Goal: Task Accomplishment & Management: Manage account settings

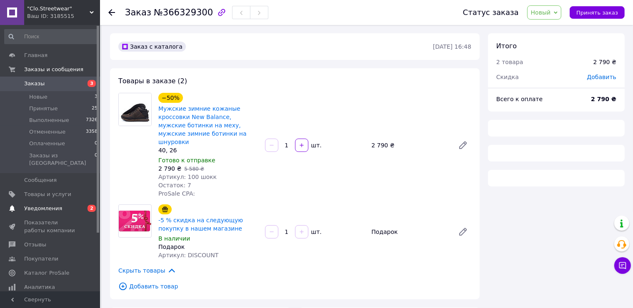
click at [68, 202] on link "Уведомления 0 2" at bounding box center [51, 209] width 103 height 14
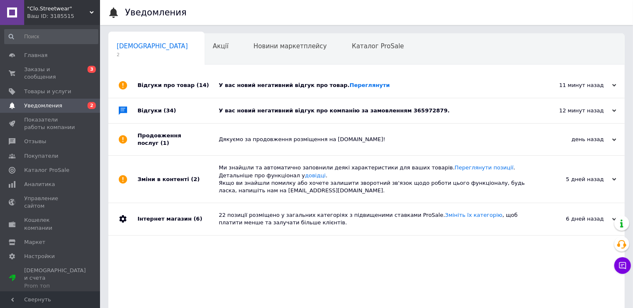
click at [243, 113] on div "У вас новий негативний відгук про компанію за замовленням 365972879." at bounding box center [376, 111] width 314 height 8
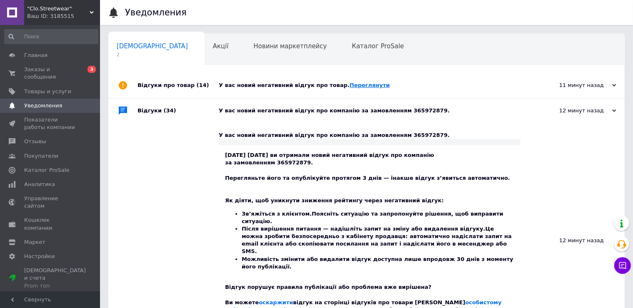
click at [350, 85] on link "Переглянути" at bounding box center [370, 85] width 40 height 6
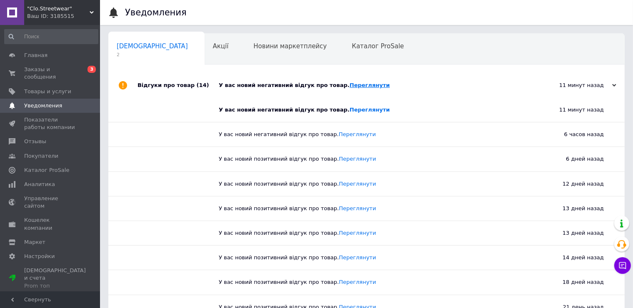
click at [350, 85] on link "Переглянути" at bounding box center [370, 85] width 40 height 6
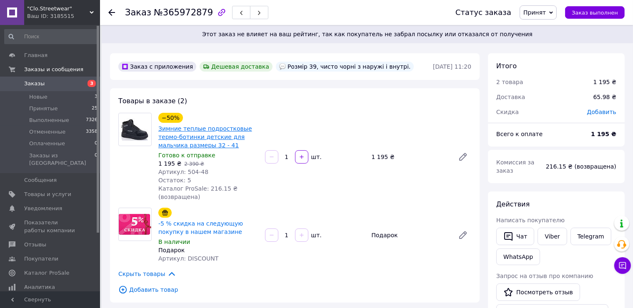
click at [212, 137] on link "Зимние теплые подростковые термо-ботинки детские для мальчика размеры 32 - 41" at bounding box center [205, 136] width 94 height 23
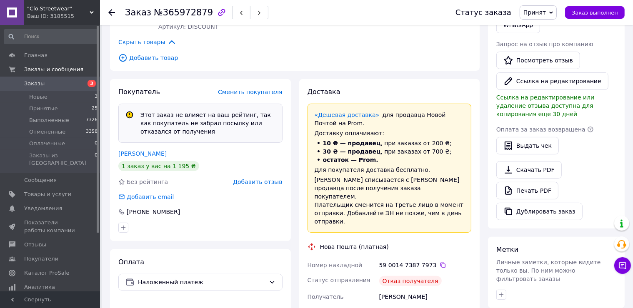
scroll to position [250, 0]
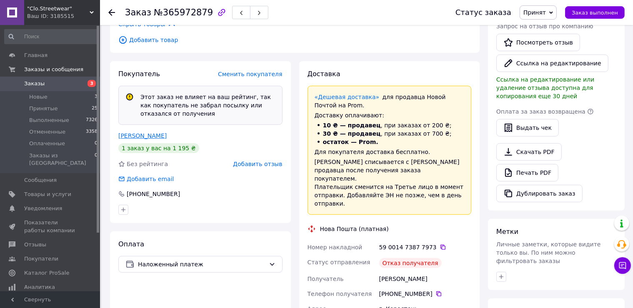
click at [145, 138] on link "Костриця Денис" at bounding box center [142, 136] width 48 height 7
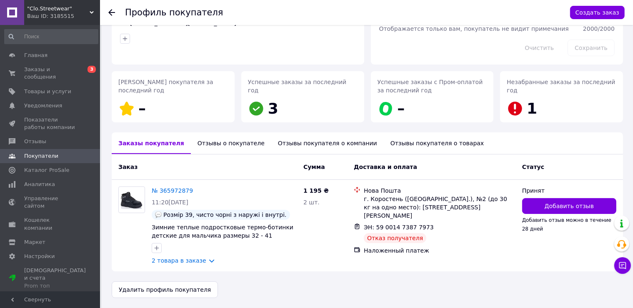
click at [218, 147] on div "Отзывы о покупателе" at bounding box center [231, 144] width 80 height 22
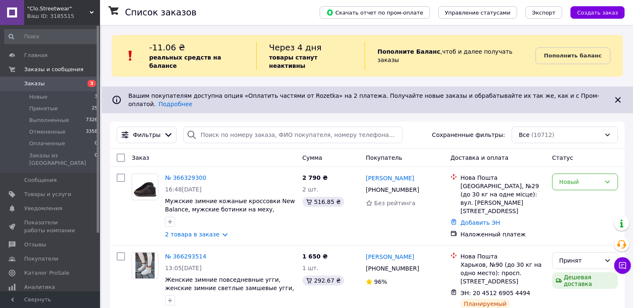
click at [63, 15] on div "Ваш ID: 3185515" at bounding box center [63, 17] width 73 height 8
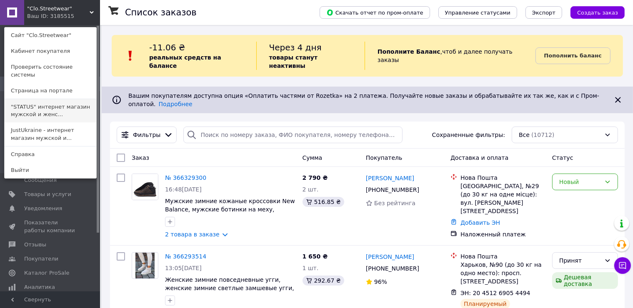
click at [47, 101] on link ""STATUS" интернет магазин мужской и женс..." at bounding box center [51, 110] width 92 height 23
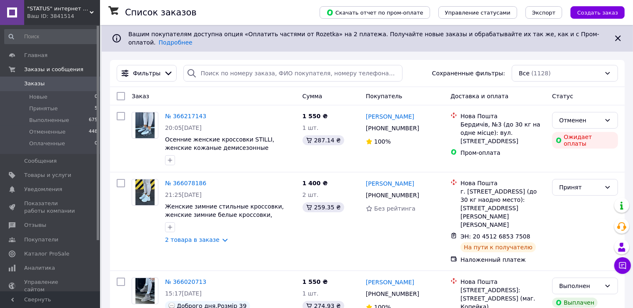
click at [73, 9] on span ""STATUS" интернет магазин мужской и женской обуви" at bounding box center [58, 9] width 63 height 8
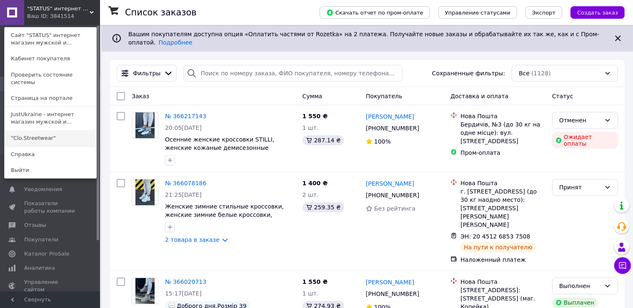
click at [36, 130] on link ""Clo.Streetwear"" at bounding box center [51, 138] width 92 height 16
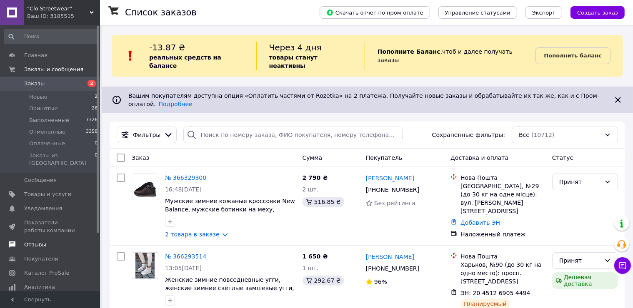
click at [51, 238] on link "Отзывы" at bounding box center [51, 245] width 103 height 14
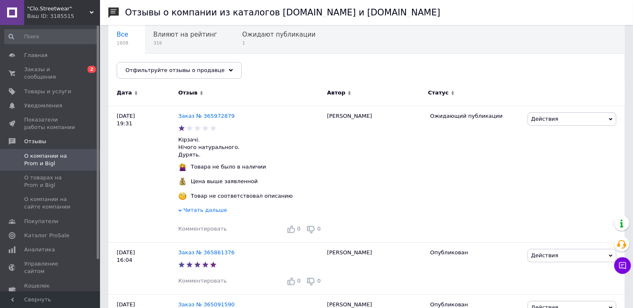
scroll to position [83, 0]
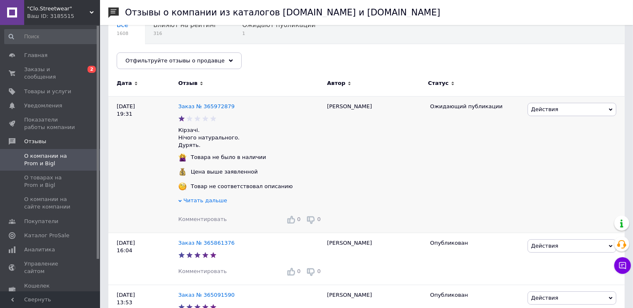
click at [193, 206] on div "Читать дальше" at bounding box center [250, 202] width 145 height 10
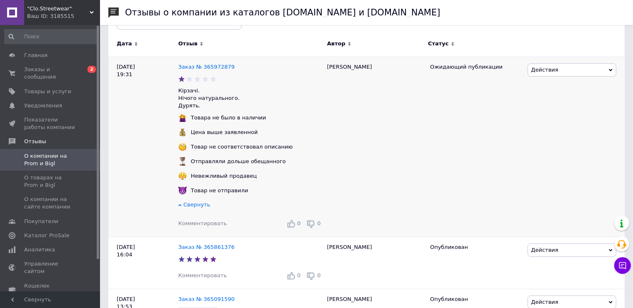
scroll to position [125, 0]
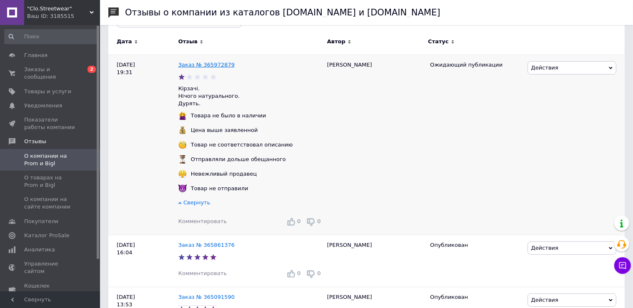
click at [213, 62] on link "Заказ № 365972879" at bounding box center [206, 65] width 56 height 6
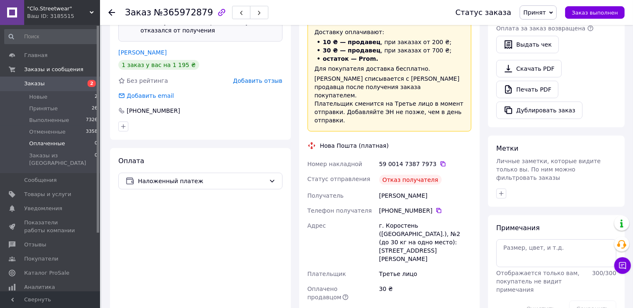
scroll to position [334, 0]
click at [42, 241] on span "Отзывы" at bounding box center [35, 245] width 22 height 8
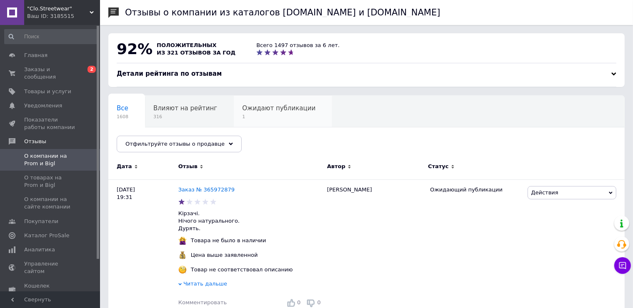
click at [248, 105] on span "Ожидают публикации" at bounding box center [278, 109] width 73 height 8
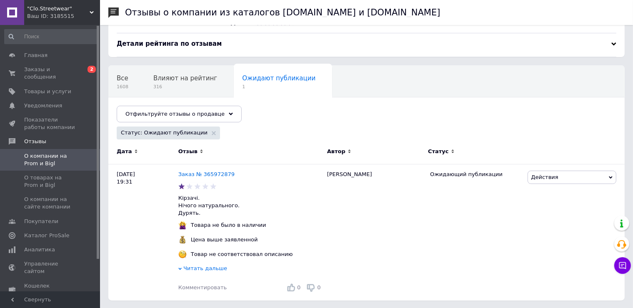
scroll to position [32, 0]
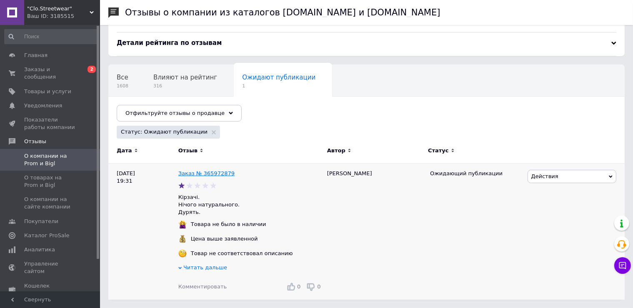
click at [189, 173] on link "Заказ № 365972879" at bounding box center [206, 174] width 56 height 6
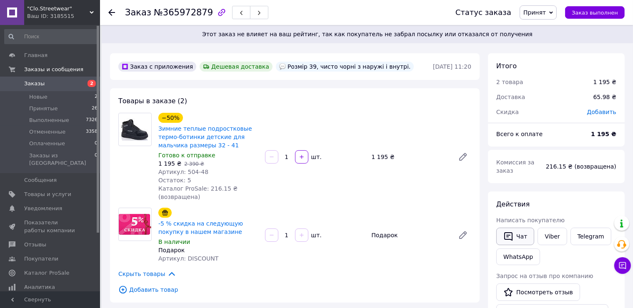
click at [515, 229] on button "Чат" at bounding box center [516, 237] width 38 height 18
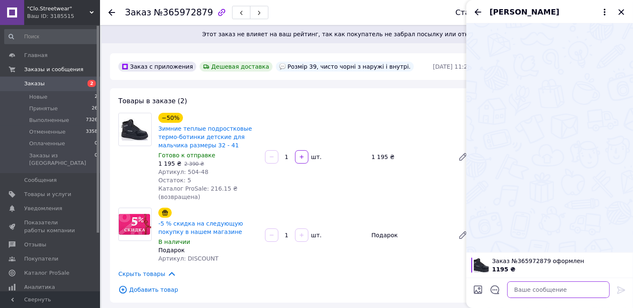
click at [530, 288] on textarea at bounding box center [558, 290] width 103 height 17
click at [524, 290] on textarea "Ще якість відгук чекаємо" at bounding box center [550, 290] width 119 height 17
click at [572, 292] on textarea "Ще якісь відгук чекаємо" at bounding box center [550, 290] width 119 height 17
drag, startPoint x: 561, startPoint y: 291, endPoint x: 484, endPoint y: 294, distance: 77.2
click at [484, 294] on div "Ще якісь відгук чекаємо Ще якісь відгук чекаємо" at bounding box center [550, 289] width 160 height 23
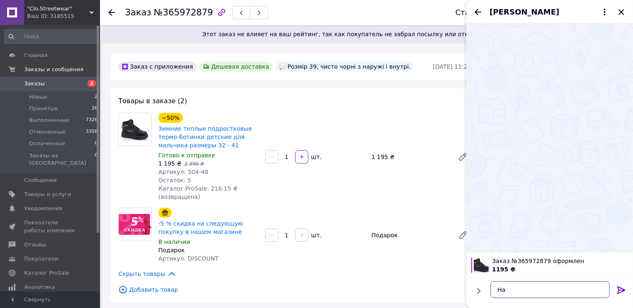
type textarea "Н"
click at [622, 10] on icon "Закрыть" at bounding box center [622, 12] width 10 height 10
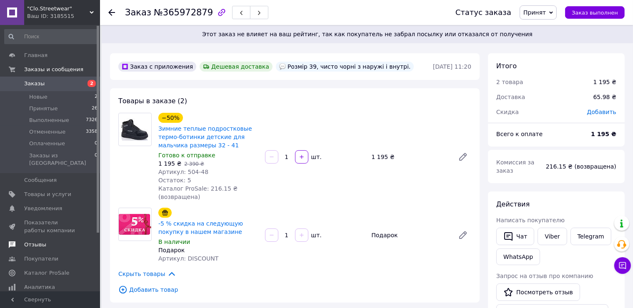
click at [53, 241] on span "Отзывы" at bounding box center [50, 245] width 53 height 8
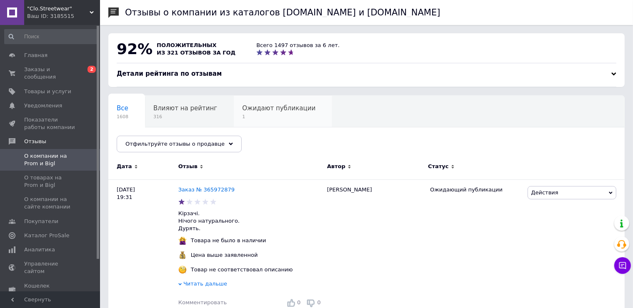
click at [240, 120] on div "Ожидают публикации 1" at bounding box center [283, 112] width 98 height 32
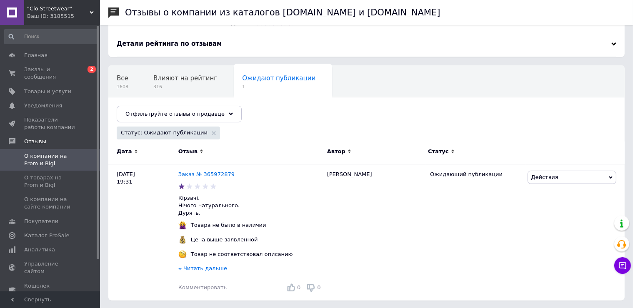
scroll to position [32, 0]
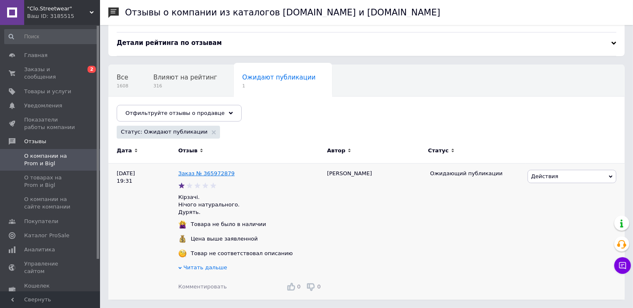
click at [201, 173] on link "Заказ № 365972879" at bounding box center [206, 174] width 56 height 6
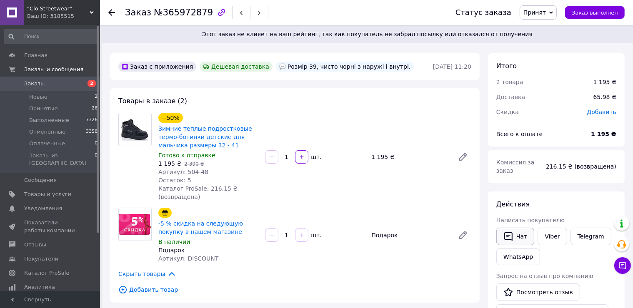
click at [525, 228] on button "Чат" at bounding box center [516, 237] width 38 height 18
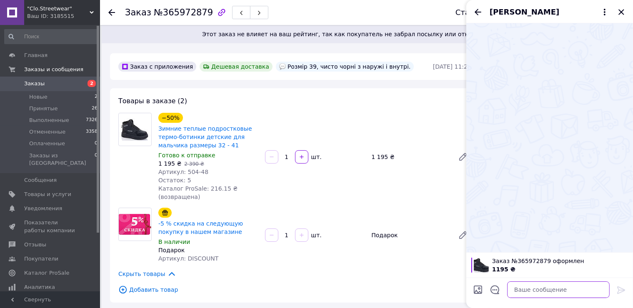
click at [538, 296] on textarea at bounding box center [558, 290] width 103 height 17
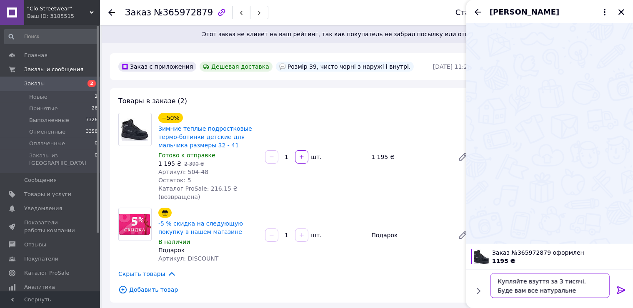
type textarea "Купляйте взуття за 3 тисячі. Буде вам все натуральне."
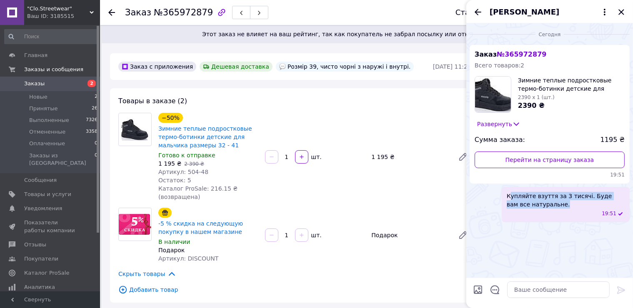
drag, startPoint x: 545, startPoint y: 207, endPoint x: 509, endPoint y: 197, distance: 38.0
click at [509, 197] on span "Купляйте взуття за 3 тисячі. Буде вам все натуральне." at bounding box center [566, 200] width 118 height 17
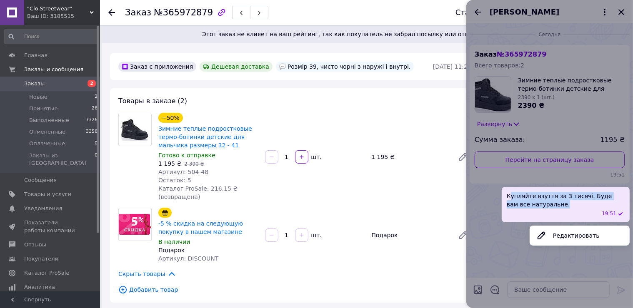
click at [515, 200] on span "Купляйте взуття за 3 тисячі. Буде вам все натуральне." at bounding box center [566, 200] width 118 height 17
click at [504, 238] on div at bounding box center [549, 154] width 167 height 308
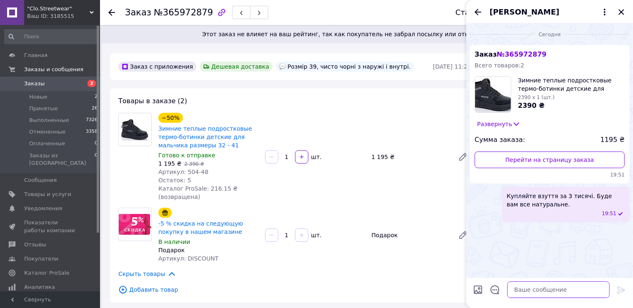
click at [532, 295] on textarea at bounding box center [558, 290] width 103 height 17
click at [195, 128] on link "Зимние теплые подростковые термо-ботинки детские для мальчика размеры 32 - 41" at bounding box center [205, 136] width 94 height 23
click at [530, 290] on textarea at bounding box center [558, 290] width 103 height 17
type textarea "В описі і не написано що це натуральна шкіра а комбінована"
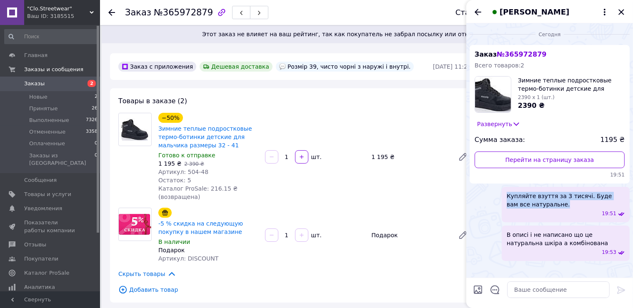
drag, startPoint x: 539, startPoint y: 207, endPoint x: 500, endPoint y: 193, distance: 40.6
click at [500, 194] on div "Купляйте взуття за 3 тисячі. Буде вам все натуральне. 19:51" at bounding box center [550, 204] width 160 height 35
click at [517, 202] on span "Купляйте взуття за 3 тисячі. Буде вам все натуральне." at bounding box center [566, 200] width 118 height 17
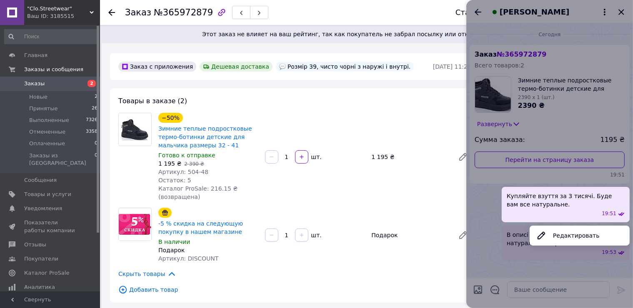
click at [495, 240] on div at bounding box center [549, 154] width 167 height 308
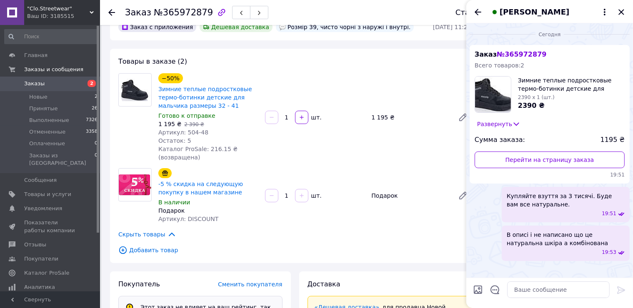
scroll to position [42, 0]
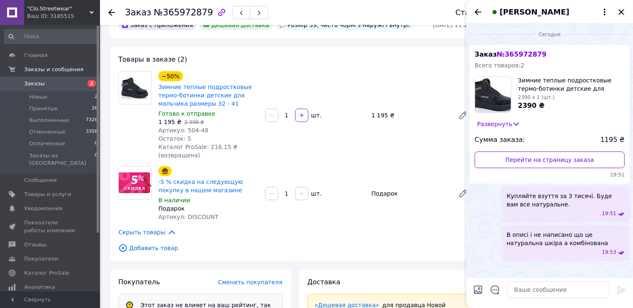
click at [620, 13] on icon "Закрыть" at bounding box center [622, 12] width 10 height 10
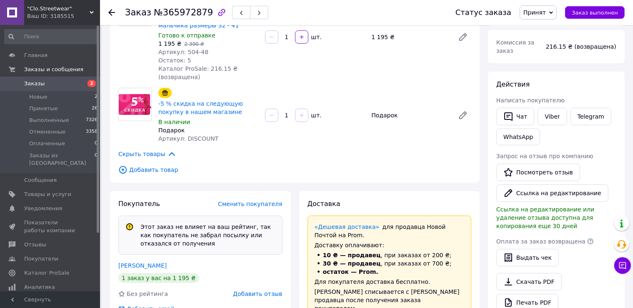
scroll to position [125, 0]
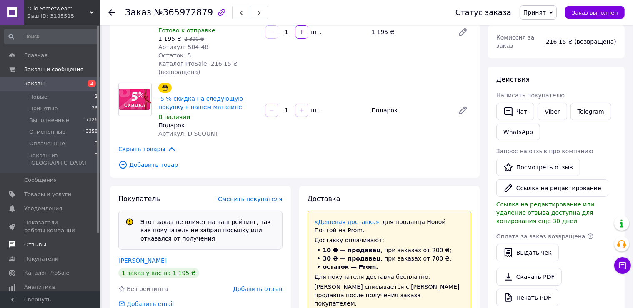
click at [54, 241] on span "Отзывы" at bounding box center [50, 245] width 53 height 8
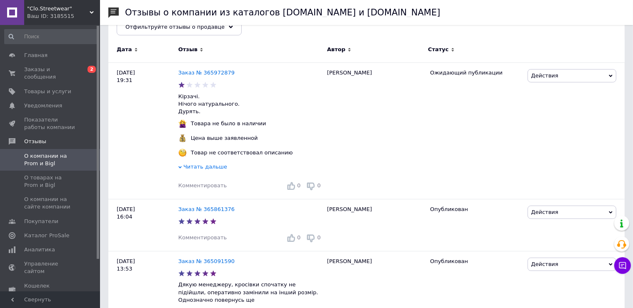
scroll to position [125, 0]
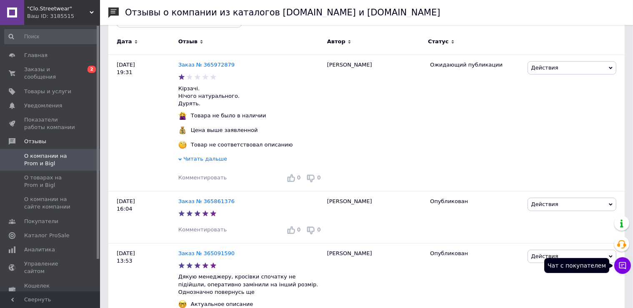
click at [624, 270] on icon at bounding box center [623, 266] width 8 height 8
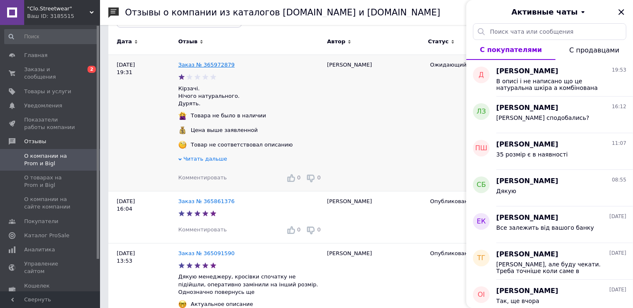
click at [198, 64] on link "Заказ № 365972879" at bounding box center [206, 65] width 56 height 6
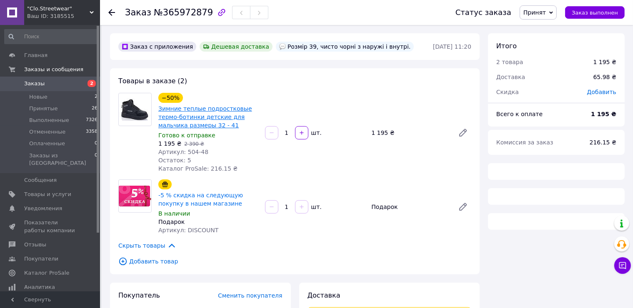
click at [207, 118] on link "Зимние теплые подростковые термо-ботинки детские для мальчика размеры 32 - 41" at bounding box center [205, 116] width 94 height 23
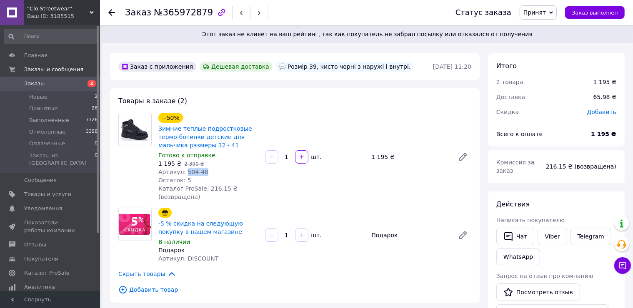
drag, startPoint x: 208, startPoint y: 171, endPoint x: 183, endPoint y: 171, distance: 25.0
click at [183, 171] on div "Артикул: 504-48" at bounding box center [208, 172] width 100 height 8
copy span "504-48"
click at [73, 191] on span "Товары и услуги" at bounding box center [50, 195] width 53 height 8
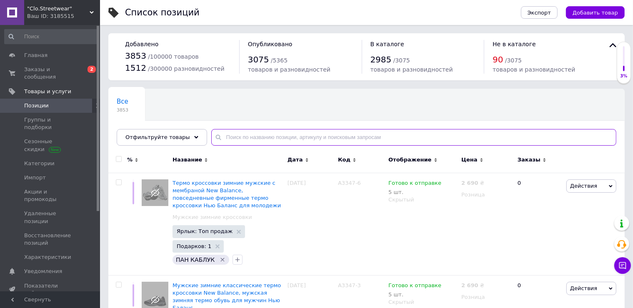
paste input "504-48"
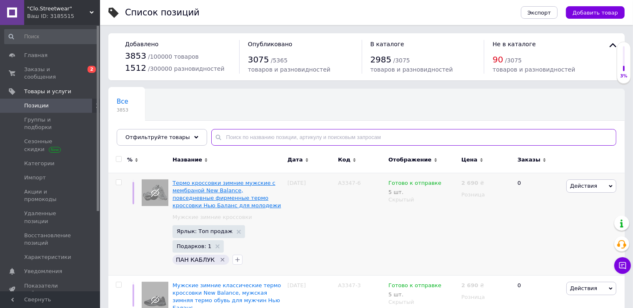
type input "504-48"
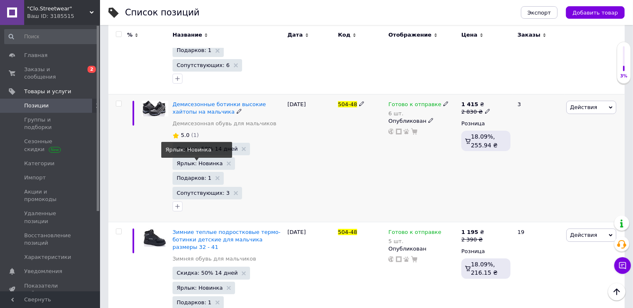
scroll to position [197, 0]
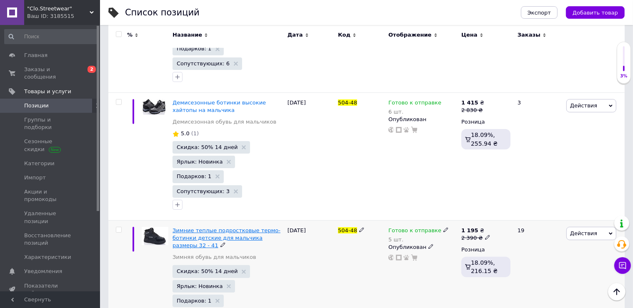
click at [226, 228] on span "Зимние теплые подростковые термо-ботинки детские для мальчика размеры 32 - 41" at bounding box center [227, 238] width 108 height 21
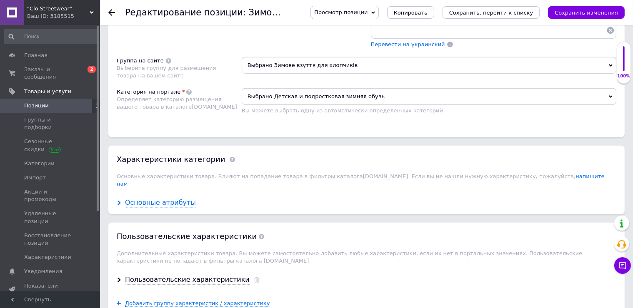
click at [155, 198] on div "Основные атрибуты" at bounding box center [160, 203] width 71 height 10
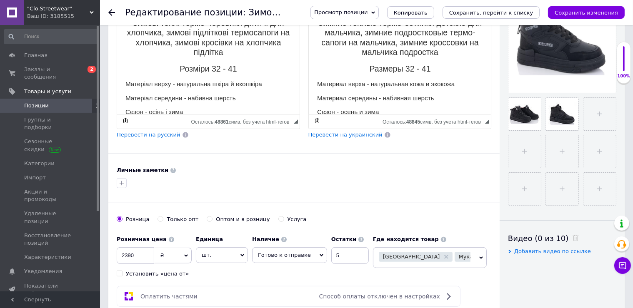
scroll to position [205, 0]
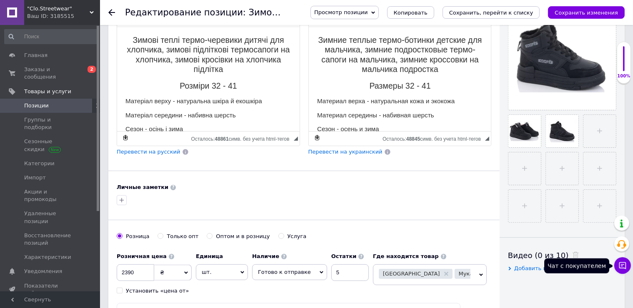
click at [626, 273] on button "Чат с покупателем" at bounding box center [622, 266] width 17 height 17
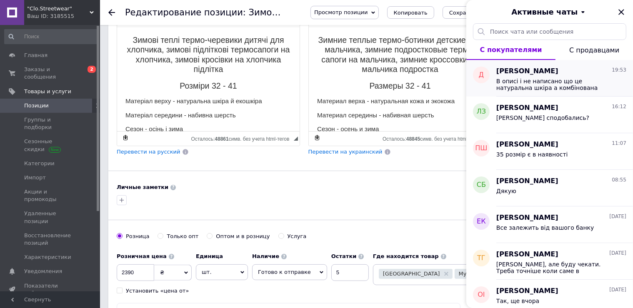
click at [550, 87] on span "В описі і не написано що це натуральна шкіра а комбінована" at bounding box center [556, 84] width 118 height 13
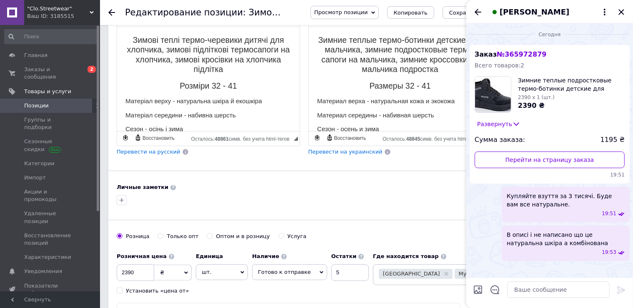
click at [530, 54] on span "№ 365972879" at bounding box center [522, 54] width 50 height 8
click at [620, 14] on icon "Закрыть" at bounding box center [621, 11] width 5 height 5
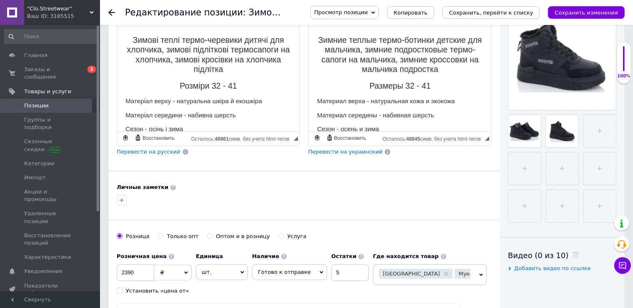
click at [48, 301] on link "Отзывы" at bounding box center [51, 308] width 103 height 14
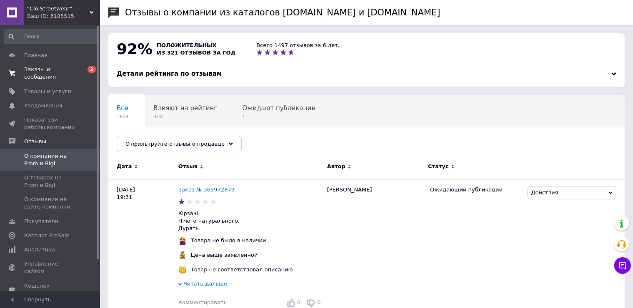
click at [68, 73] on link "Заказы и сообщения 0 2" at bounding box center [51, 74] width 103 height 22
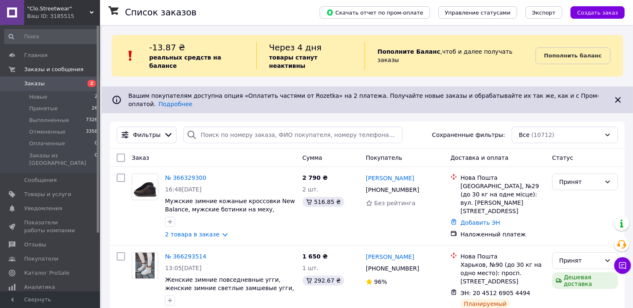
click at [65, 21] on div ""Clo.Streetwear" Ваш ID: 3185515" at bounding box center [62, 12] width 76 height 25
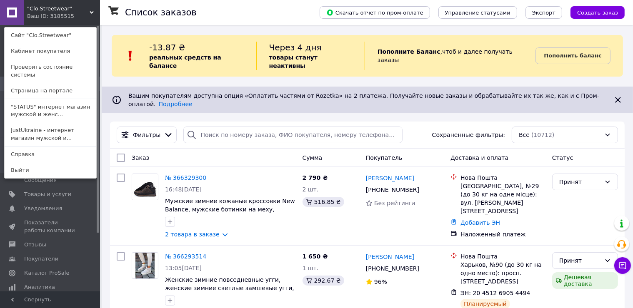
click at [57, 20] on div "Ваш ID: 3185515" at bounding box center [44, 17] width 35 height 8
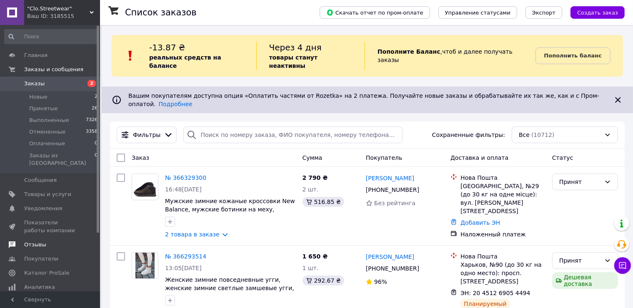
click at [48, 241] on span "Отзывы" at bounding box center [50, 245] width 53 height 8
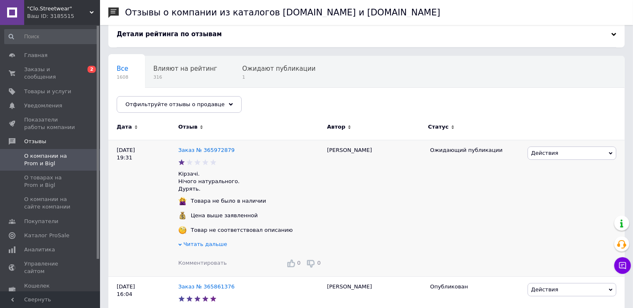
scroll to position [42, 0]
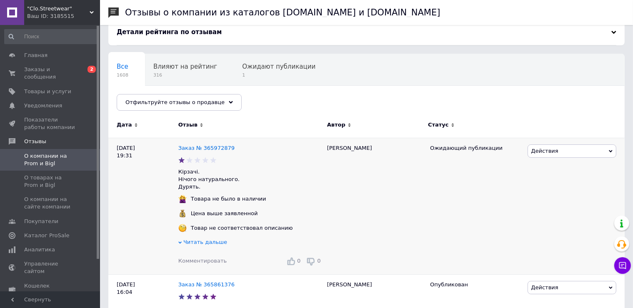
click at [544, 151] on span "Действия" at bounding box center [545, 151] width 27 height 6
click at [549, 201] on li "Оспорить" at bounding box center [572, 203] width 88 height 12
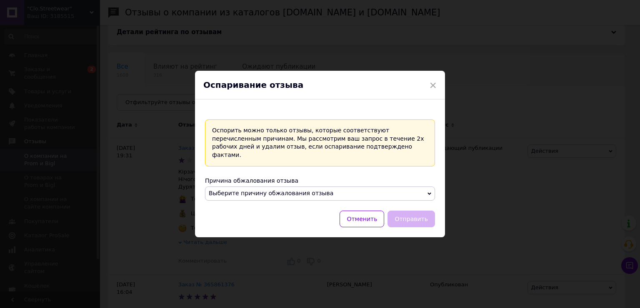
click at [271, 198] on div "Оспорить можно только отзывы, которые соответствуют перечисленным причинам. Мы …" at bounding box center [320, 174] width 230 height 108
click at [271, 192] on span "Выберите причину обжалования отзыва" at bounding box center [271, 193] width 125 height 7
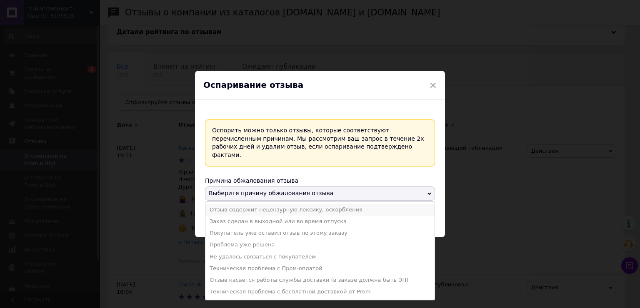
click at [277, 204] on li "Отзыв содержит нецензурную лексику, оскорбления" at bounding box center [320, 210] width 229 height 12
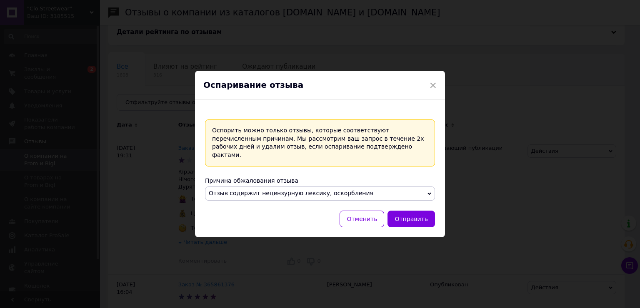
click at [272, 193] on span "Отзыв содержит нецензурную лексику, оскорбления" at bounding box center [291, 193] width 165 height 7
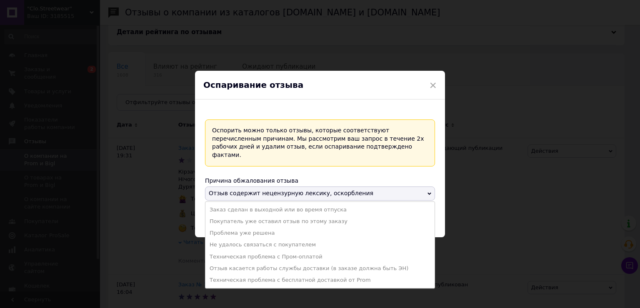
click at [248, 167] on div "Оспорить можно только отзывы, которые соответствуют перечисленным причинам. Мы …" at bounding box center [320, 174] width 230 height 108
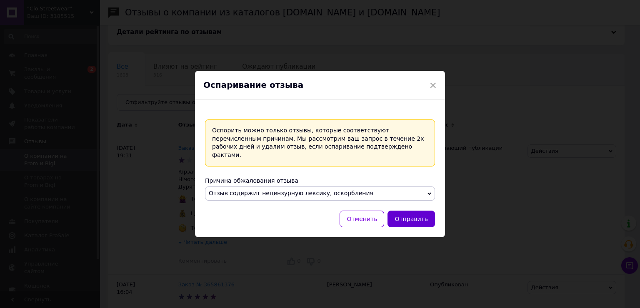
click at [409, 215] on button "Отправить" at bounding box center [412, 219] width 48 height 17
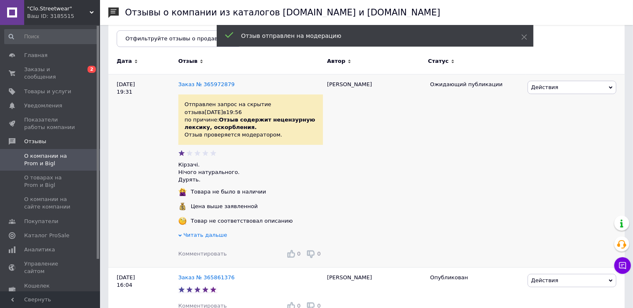
scroll to position [125, 0]
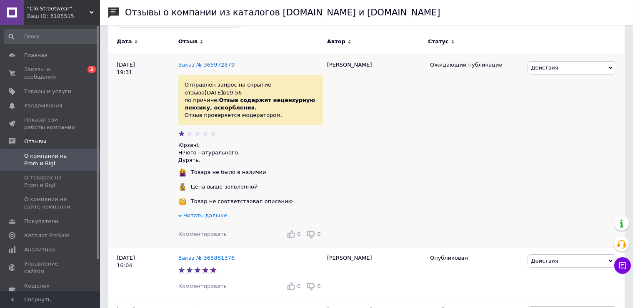
click at [194, 218] on span "Читать дальше" at bounding box center [205, 216] width 44 height 6
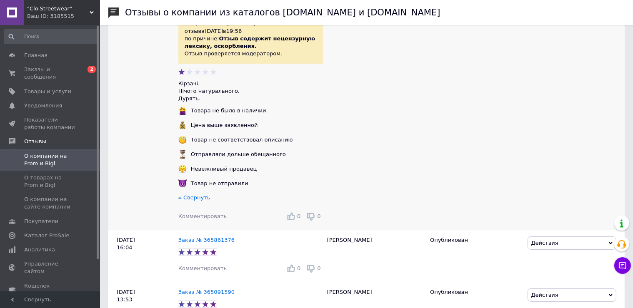
scroll to position [208, 0]
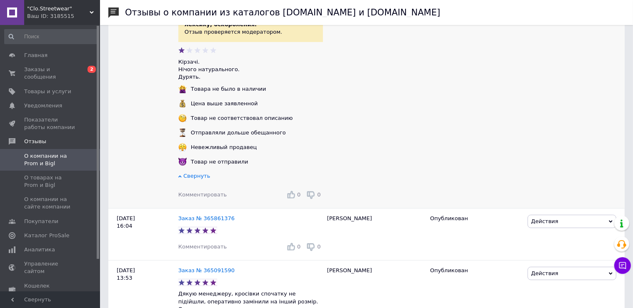
click at [191, 198] on span "Комментировать" at bounding box center [202, 195] width 48 height 6
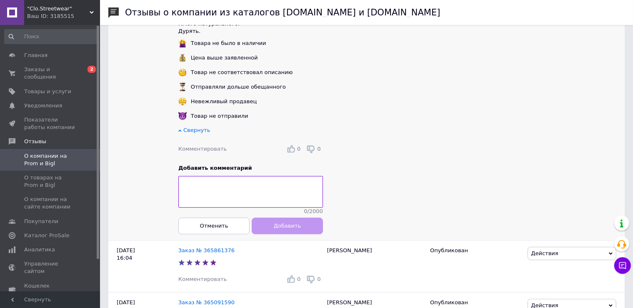
scroll to position [292, 0]
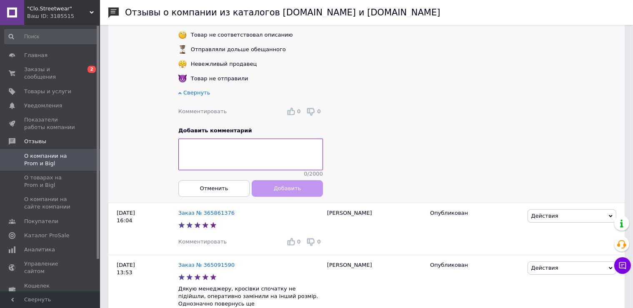
click at [163, 168] on div "12.10.25 19:31" at bounding box center [143, 45] width 70 height 315
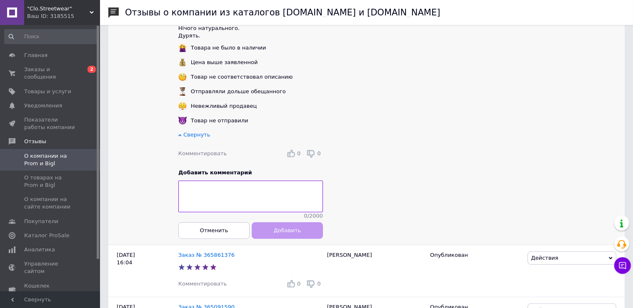
scroll to position [125, 0]
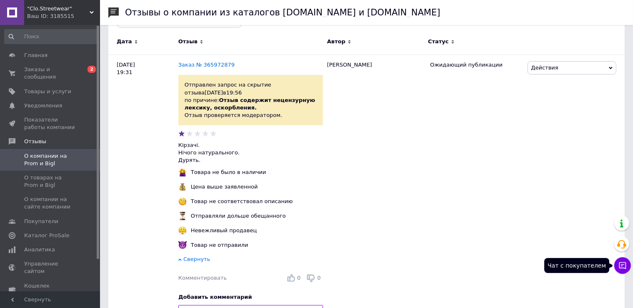
click at [625, 266] on icon at bounding box center [623, 266] width 8 height 8
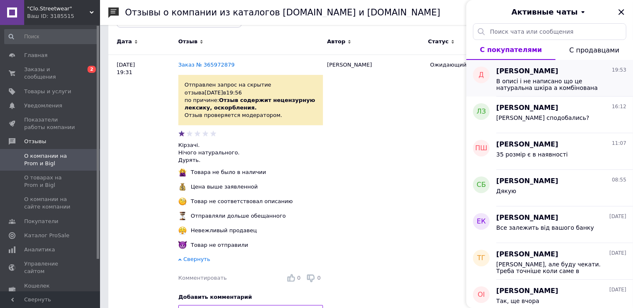
click at [527, 90] on span "В описі і не написано що це натуральна шкіра а комбінована" at bounding box center [556, 84] width 118 height 13
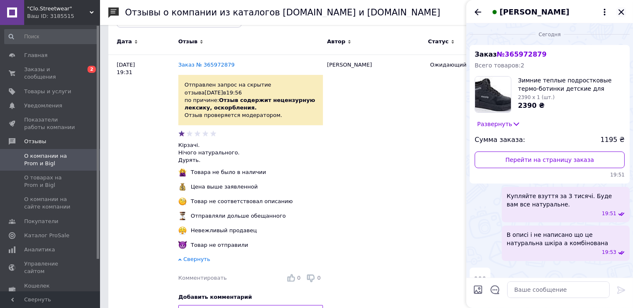
click at [622, 11] on icon "Закрыть" at bounding box center [621, 11] width 5 height 5
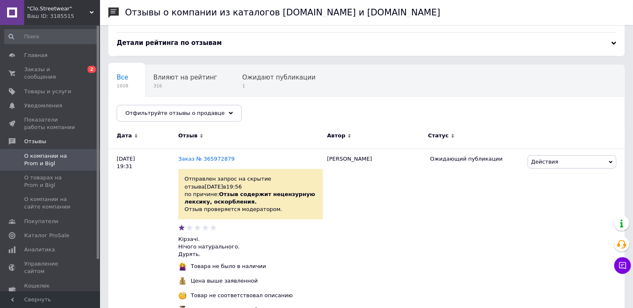
scroll to position [0, 0]
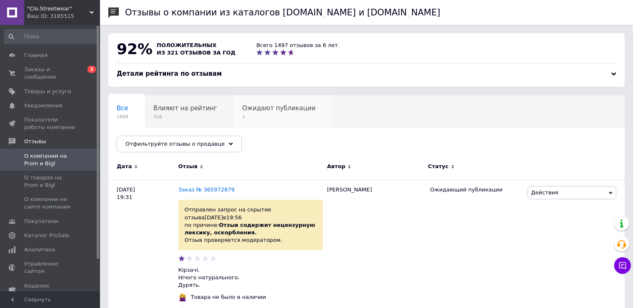
click at [242, 109] on span "Ожидают публикации" at bounding box center [278, 109] width 73 height 8
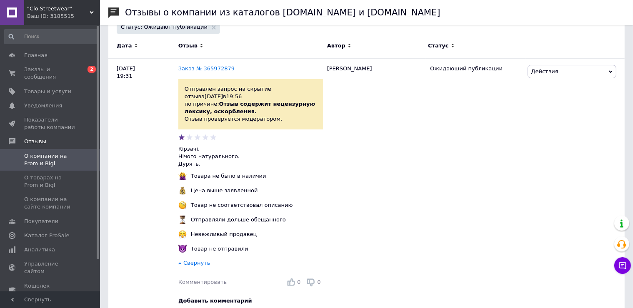
scroll to position [90, 0]
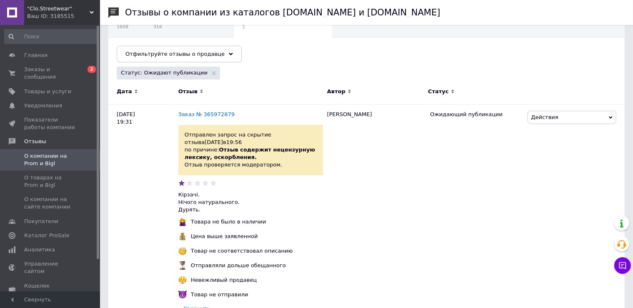
click at [60, 16] on div "Ваш ID: 3185515" at bounding box center [63, 17] width 73 height 8
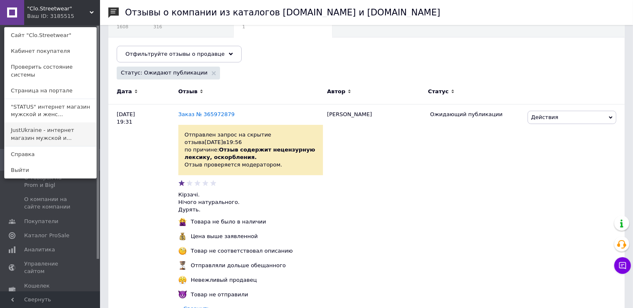
click at [40, 123] on link "JustUkraine - интернет магазин мужской и..." at bounding box center [51, 134] width 92 height 23
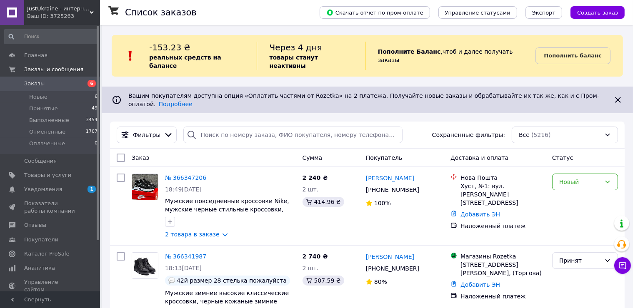
click at [182, 175] on link "№ 366347206" at bounding box center [185, 178] width 41 height 7
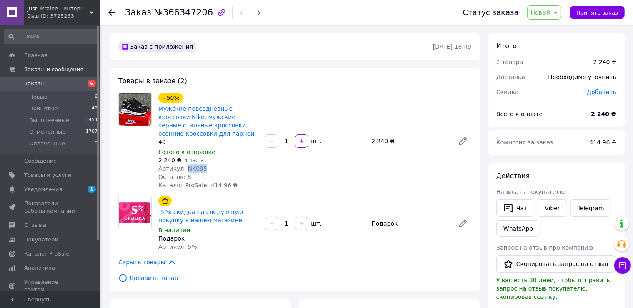
drag, startPoint x: 198, startPoint y: 168, endPoint x: 182, endPoint y: 168, distance: 16.3
click at [182, 168] on div "Артикул: NK095" at bounding box center [208, 169] width 100 height 8
copy span "NK095"
click at [544, 13] on span "Новый" at bounding box center [541, 12] width 20 height 7
click at [546, 27] on li "Принят" at bounding box center [550, 29] width 44 height 13
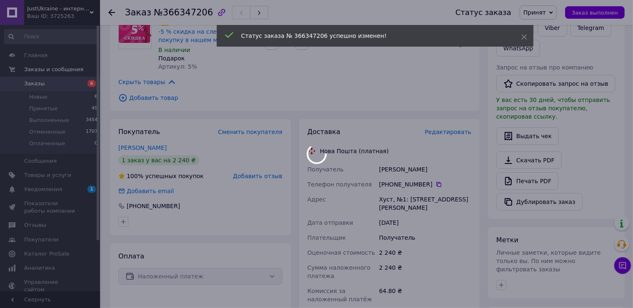
scroll to position [208, 0]
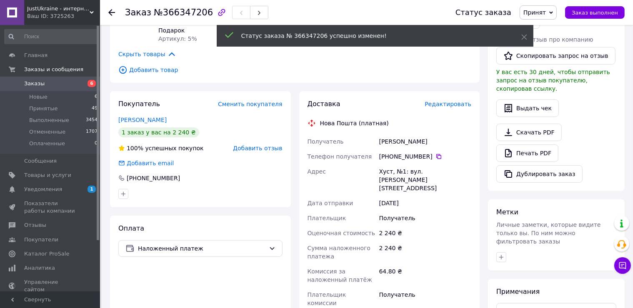
drag, startPoint x: 429, startPoint y: 142, endPoint x: 405, endPoint y: 141, distance: 23.3
click at [405, 141] on div "Волошин Саманта" at bounding box center [425, 141] width 95 height 15
copy div "Саманта"
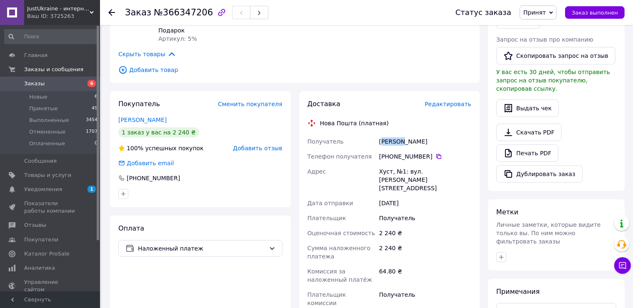
drag, startPoint x: 402, startPoint y: 143, endPoint x: 380, endPoint y: 145, distance: 22.2
click at [380, 145] on div "Волошин Саманта" at bounding box center [425, 141] width 95 height 15
copy div "Волошин"
click at [436, 155] on icon at bounding box center [439, 156] width 7 height 7
drag, startPoint x: 390, startPoint y: 172, endPoint x: 379, endPoint y: 172, distance: 11.7
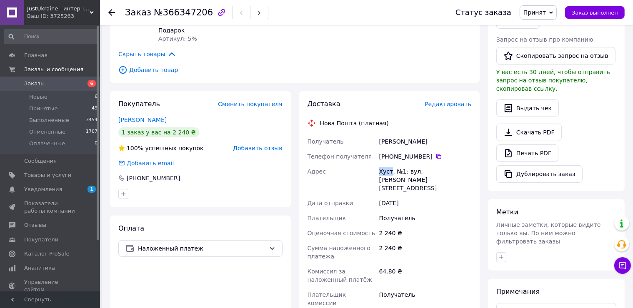
click at [379, 172] on div "Хуст, №1: вул. Івана Франка, 76" at bounding box center [425, 180] width 95 height 32
copy div "Хуст"
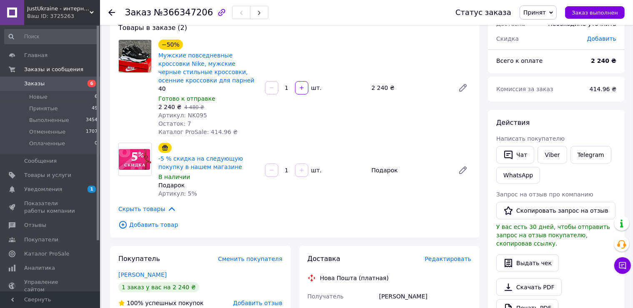
scroll to position [0, 0]
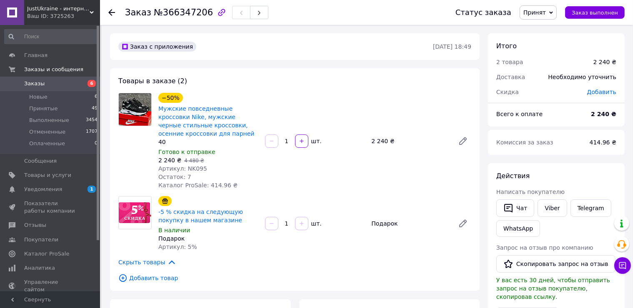
click at [64, 11] on span "JustUkraine - интернет магазин мужской и женской обуви" at bounding box center [58, 9] width 63 height 8
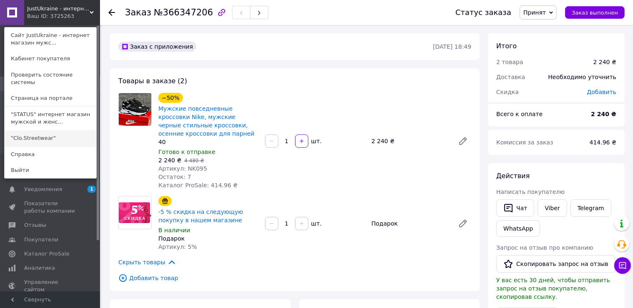
click at [37, 130] on link ""Clo.Streetwear"" at bounding box center [51, 138] width 92 height 16
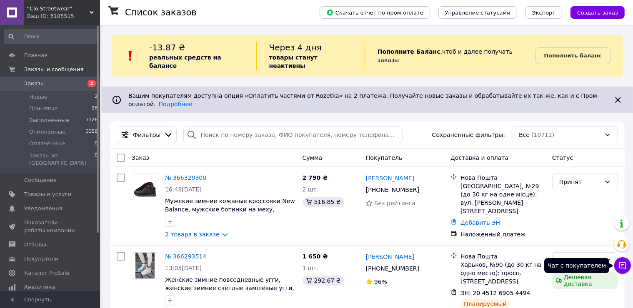
click at [622, 273] on button "Чат с покупателем" at bounding box center [622, 266] width 17 height 17
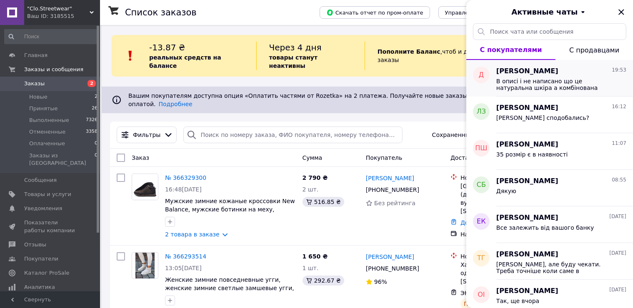
click at [565, 91] on span "В описі і не написано що це натуральна шкіра а комбінована" at bounding box center [556, 84] width 118 height 13
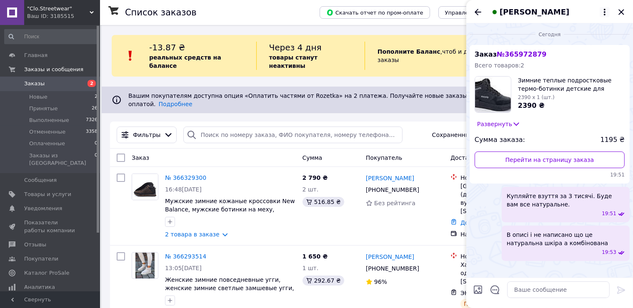
click at [602, 9] on icon at bounding box center [605, 12] width 10 height 10
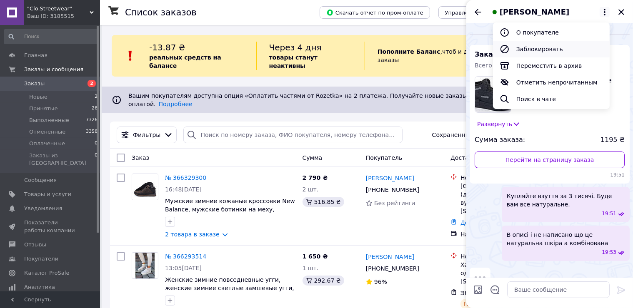
click at [556, 47] on button "Заблокировать" at bounding box center [551, 49] width 117 height 17
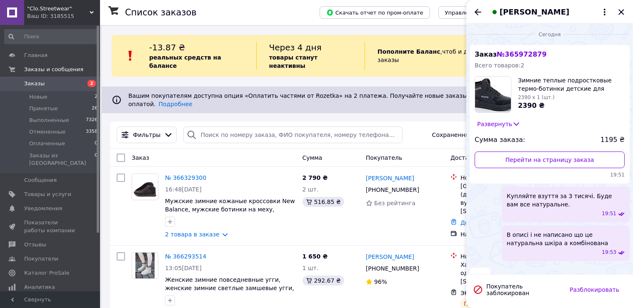
scroll to position [15, 0]
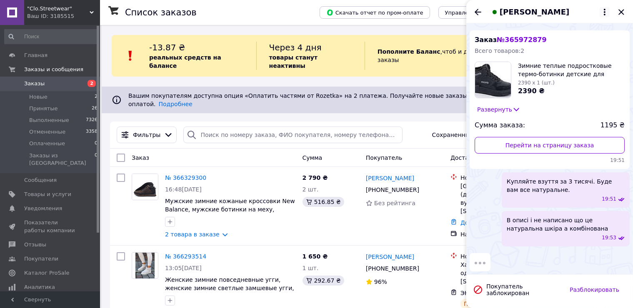
click at [602, 12] on icon at bounding box center [605, 12] width 10 height 10
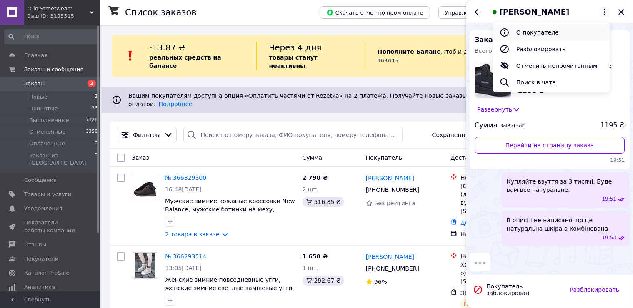
click at [552, 31] on button "О покупателе" at bounding box center [551, 32] width 117 height 17
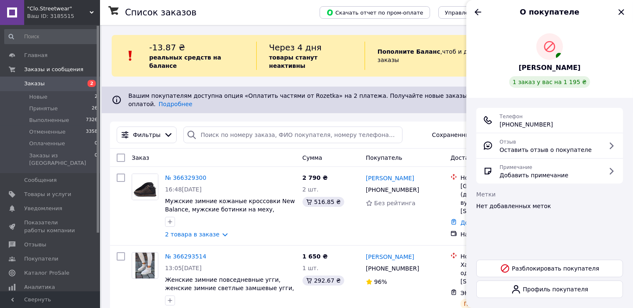
drag, startPoint x: 559, startPoint y: 125, endPoint x: 497, endPoint y: 127, distance: 62.6
click at [497, 127] on div "Телефон +380 (67) 315-39-62" at bounding box center [549, 120] width 133 height 17
click at [598, 108] on div "Телефон +380 (67) 315-39-62" at bounding box center [549, 120] width 147 height 25
click at [555, 147] on span "Оставить отзыв о покупателе" at bounding box center [546, 150] width 92 height 8
drag, startPoint x: 581, startPoint y: 68, endPoint x: 519, endPoint y: 68, distance: 62.5
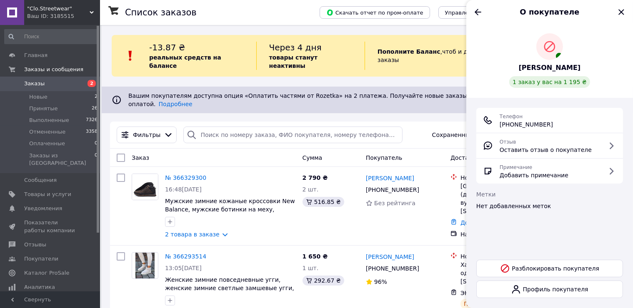
click at [519, 68] on div "Костриця Денис 1 заказ у вас на 1 195 ₴" at bounding box center [549, 60] width 147 height 55
copy span "[PERSON_NAME]"
paste input "[PERSON_NAME]"
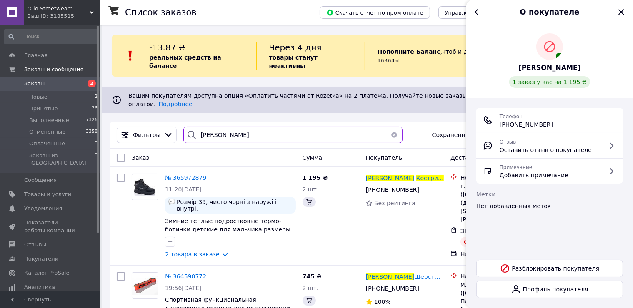
type input "[PERSON_NAME]"
click at [623, 12] on icon "Закрыть" at bounding box center [622, 12] width 10 height 10
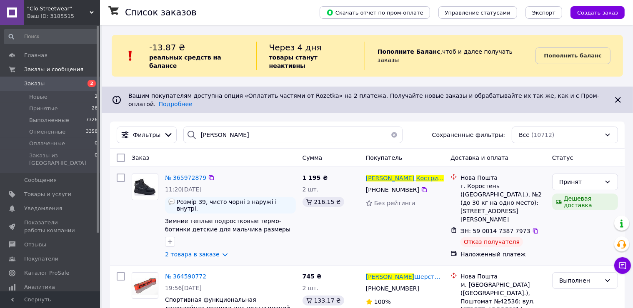
click at [416, 175] on span "Костриця" at bounding box center [430, 178] width 29 height 7
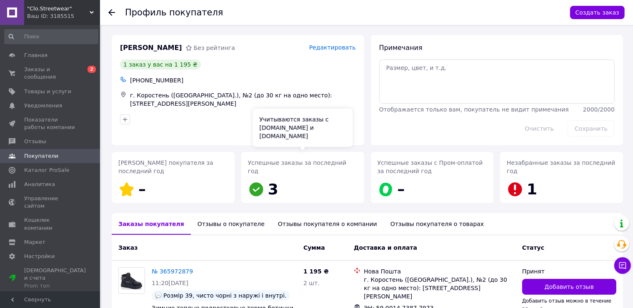
scroll to position [82, 0]
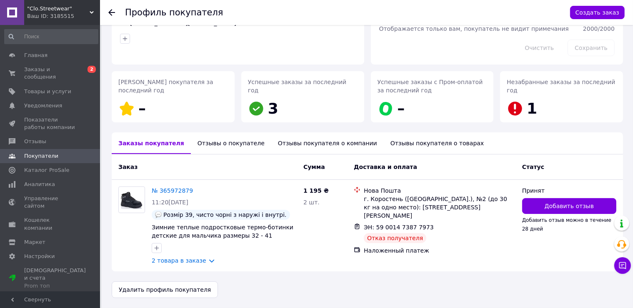
click at [232, 145] on div "Отзывы о покупателе" at bounding box center [231, 144] width 80 height 22
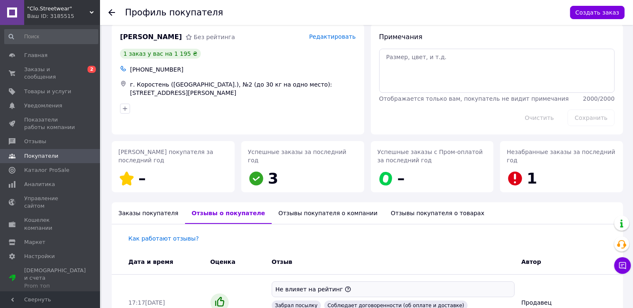
scroll to position [0, 0]
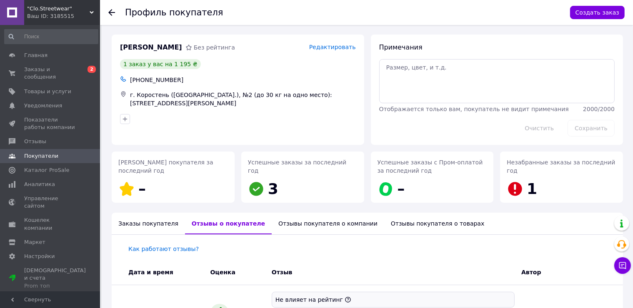
drag, startPoint x: 153, startPoint y: 222, endPoint x: 158, endPoint y: 218, distance: 6.0
click at [154, 222] on div "Заказы покупателя" at bounding box center [148, 224] width 73 height 22
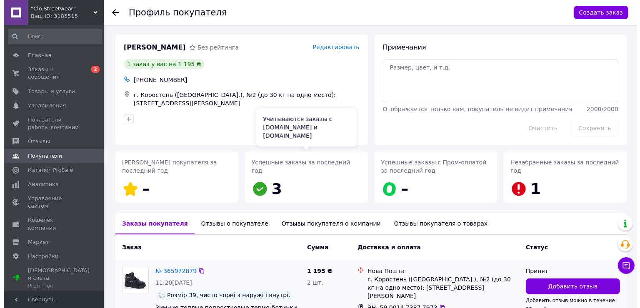
scroll to position [82, 0]
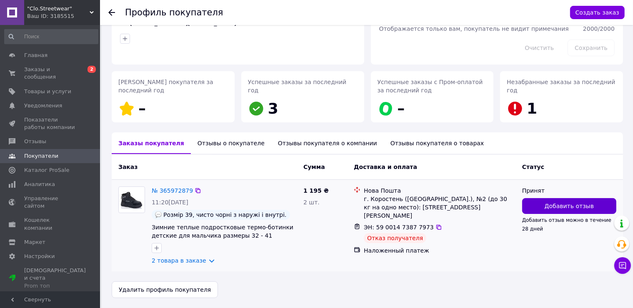
click at [579, 210] on button "Добавить отзыв" at bounding box center [569, 206] width 94 height 16
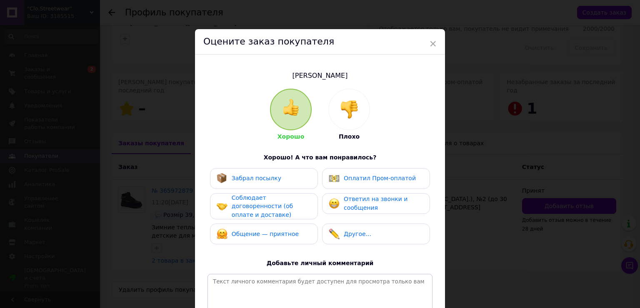
click at [358, 113] on div at bounding box center [349, 109] width 41 height 41
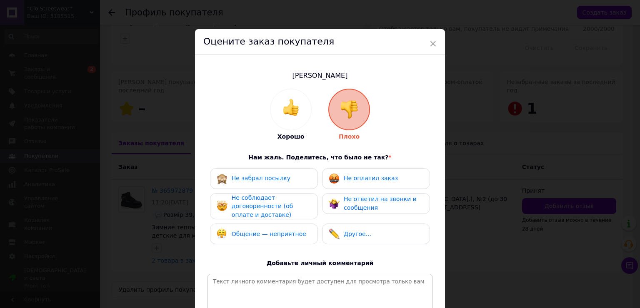
click at [293, 227] on div "Общение — неприятное" at bounding box center [264, 234] width 108 height 21
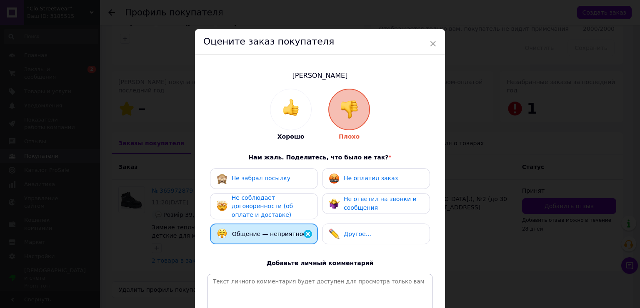
click at [273, 178] on span "Не забрал посылку" at bounding box center [261, 178] width 59 height 7
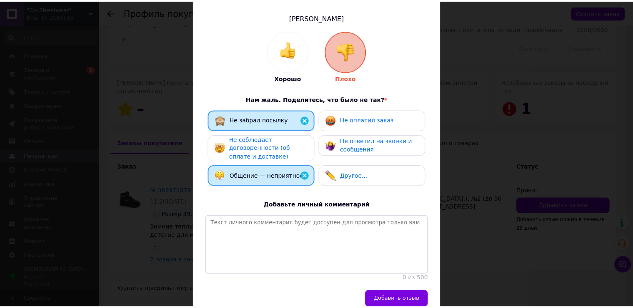
scroll to position [103, 0]
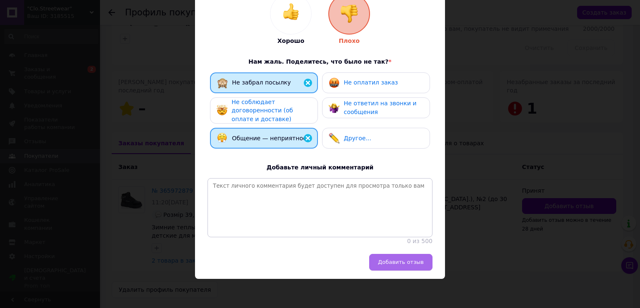
click at [395, 267] on button "Добавить отзыв" at bounding box center [400, 262] width 63 height 17
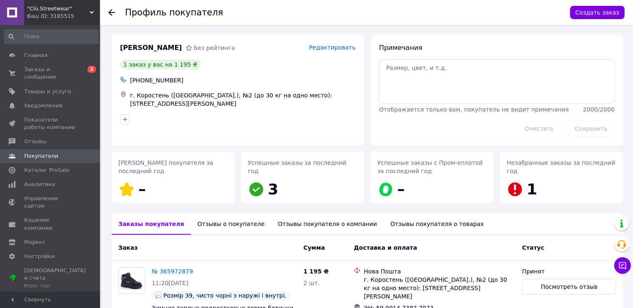
scroll to position [82, 0]
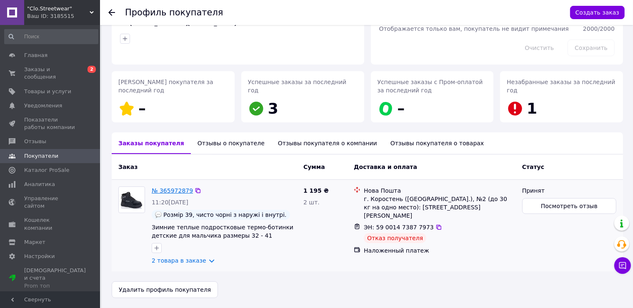
click at [170, 193] on link "№ 365972879" at bounding box center [172, 191] width 41 height 7
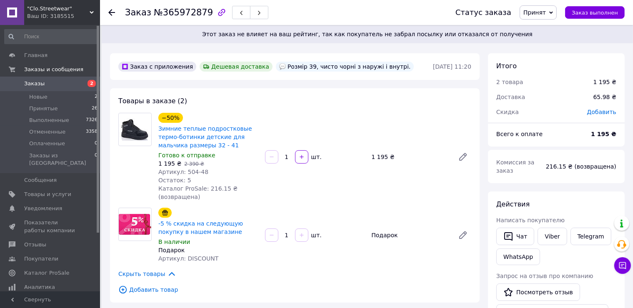
click at [539, 14] on span "Принят" at bounding box center [535, 12] width 23 height 7
click at [539, 40] on li "Отменен" at bounding box center [542, 41] width 44 height 13
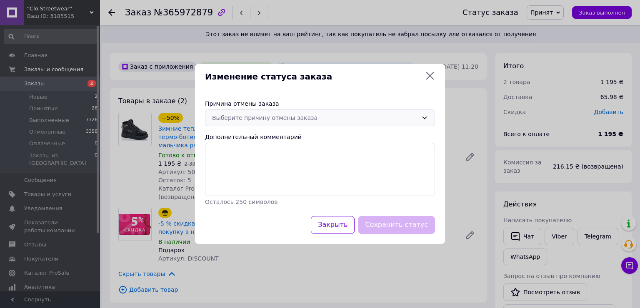
click at [245, 115] on div "Выберите причину отмены заказа" at bounding box center [315, 117] width 206 height 9
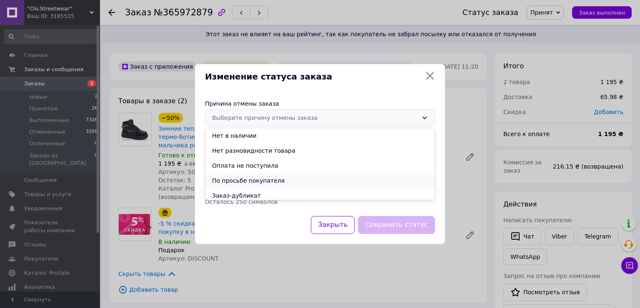
click at [258, 178] on li "По просьбе покупателя" at bounding box center [320, 180] width 229 height 15
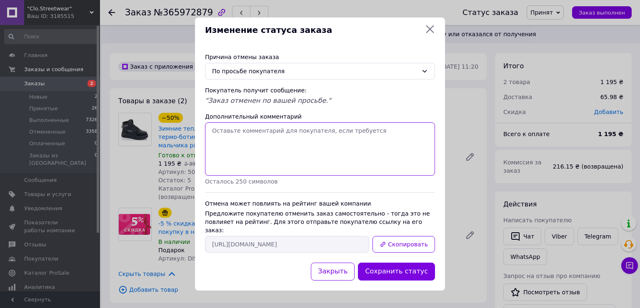
click at [258, 163] on textarea "Дополнительный комментарий" at bounding box center [320, 149] width 230 height 53
click at [404, 268] on button "Сохранить статус" at bounding box center [396, 272] width 77 height 18
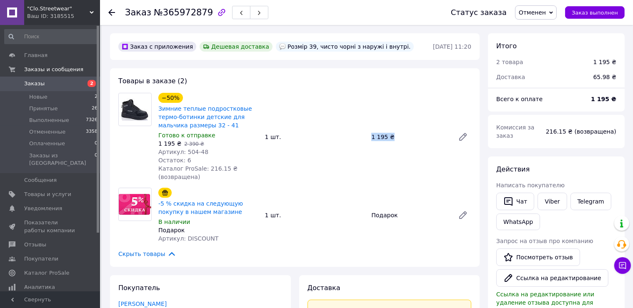
drag, startPoint x: 387, startPoint y: 133, endPoint x: 368, endPoint y: 133, distance: 19.6
click at [368, 133] on div "−50% Зимние теплые подростковые термо-ботинки детские для мальчика размеры 32 -…" at bounding box center [315, 137] width 320 height 92
click at [377, 147] on div "−50% Зимние теплые подростковые термо-ботинки детские для мальчика размеры 32 -…" at bounding box center [315, 137] width 320 height 92
click at [390, 140] on div "1 195 ₴" at bounding box center [409, 137] width 83 height 12
click at [76, 77] on link "Заказы 2" at bounding box center [51, 84] width 103 height 14
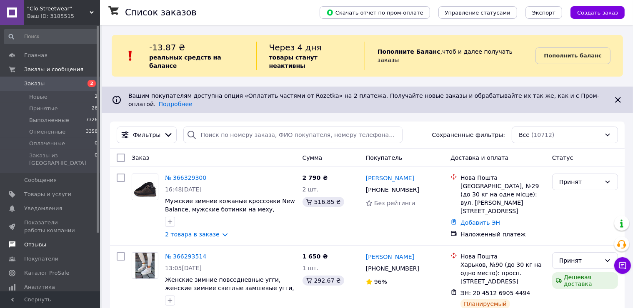
click at [53, 242] on link "Отзывы" at bounding box center [51, 245] width 103 height 14
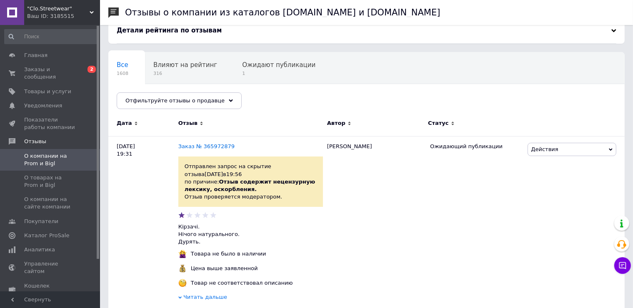
scroll to position [42, 0]
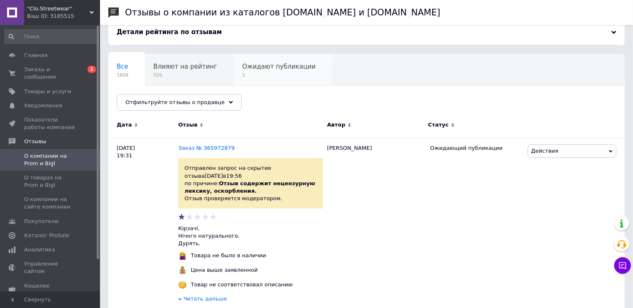
drag, startPoint x: 261, startPoint y: 87, endPoint x: 261, endPoint y: 78, distance: 8.8
click at [261, 87] on div "Все 1608 Влияют на рейтинг 316 Ожидают публикации 1 Опубликованы без комме... 1…" at bounding box center [366, 86] width 517 height 69
click at [261, 78] on span "1" at bounding box center [278, 75] width 73 height 6
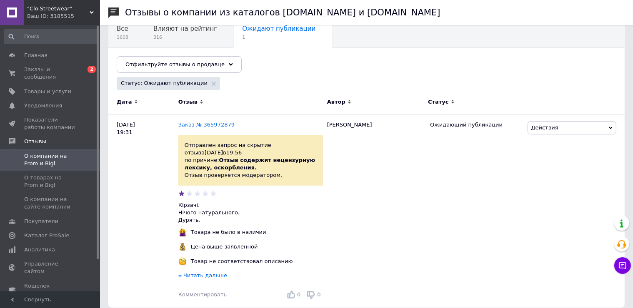
scroll to position [88, 0]
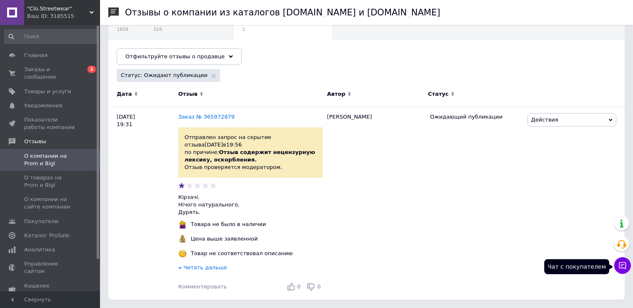
click at [623, 270] on button "Чат с покупателем" at bounding box center [622, 266] width 17 height 17
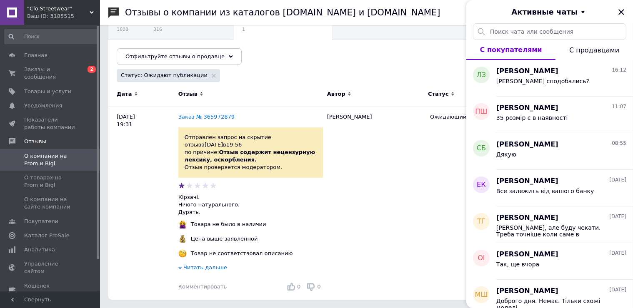
click at [581, 44] on button "С продавцами" at bounding box center [595, 50] width 78 height 20
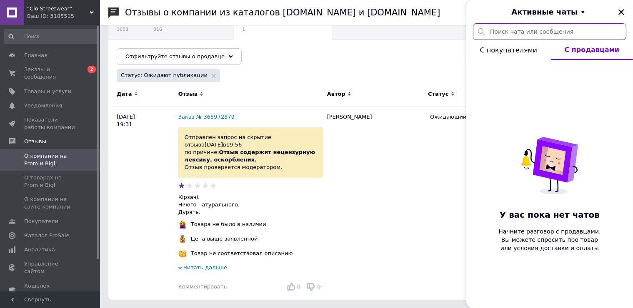
click at [533, 35] on input "text" at bounding box center [549, 31] width 153 height 17
click at [564, 11] on span "Активные чаты" at bounding box center [545, 12] width 66 height 11
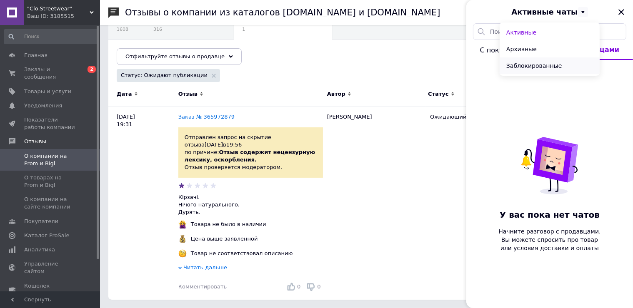
click at [537, 61] on button "Заблокированные" at bounding box center [550, 66] width 100 height 17
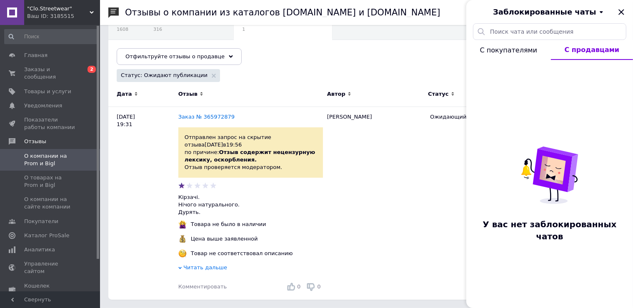
click at [527, 53] on span "С покупателями" at bounding box center [508, 50] width 57 height 8
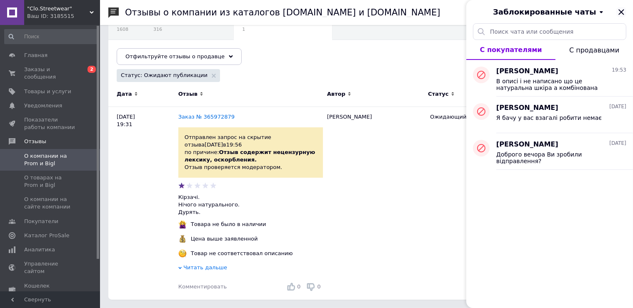
click at [618, 13] on icon "Закрыть" at bounding box center [622, 12] width 10 height 10
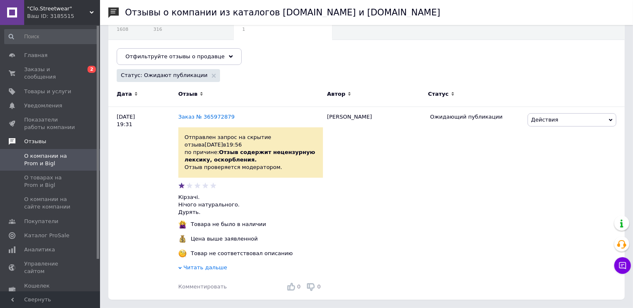
click at [52, 138] on span "Отзывы" at bounding box center [62, 142] width 76 height 8
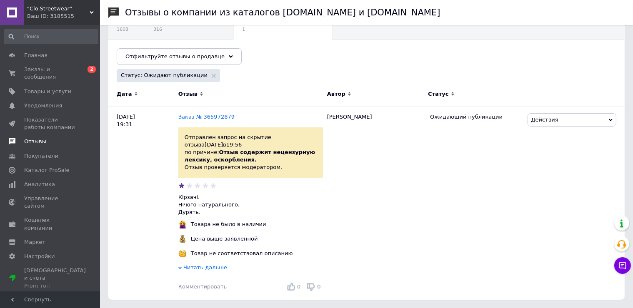
click at [52, 138] on span "Отзывы" at bounding box center [50, 142] width 53 height 8
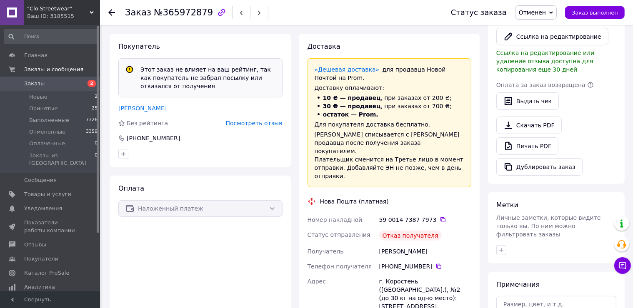
scroll to position [270, 0]
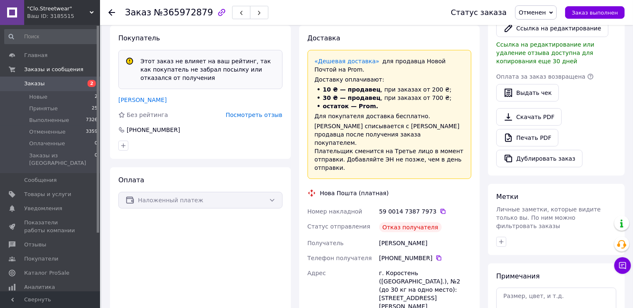
drag, startPoint x: 419, startPoint y: 239, endPoint x: 373, endPoint y: 237, distance: 45.9
click at [373, 237] on div "Номер накладной 59 0014 7387 7973   Статус отправления Отказ получателя Получат…" at bounding box center [390, 293] width 168 height 178
copy div "Получатель [PERSON_NAME]"
click at [49, 238] on link "Отзывы" at bounding box center [51, 245] width 103 height 14
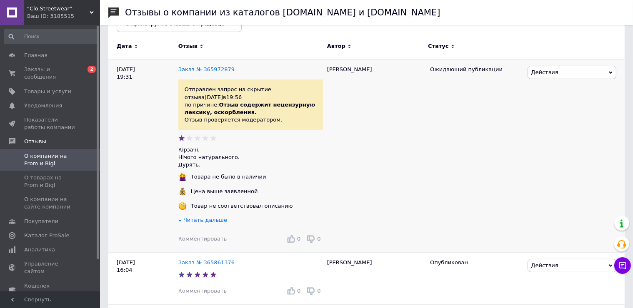
scroll to position [125, 0]
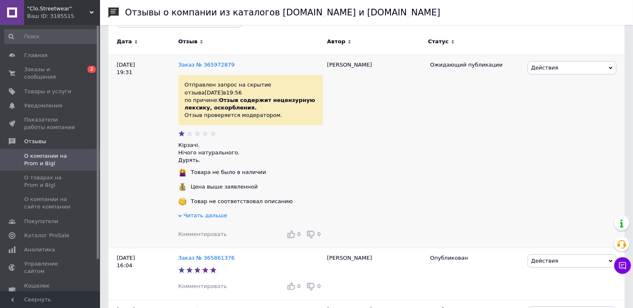
click at [200, 216] on span "Читать дальше" at bounding box center [205, 216] width 44 height 6
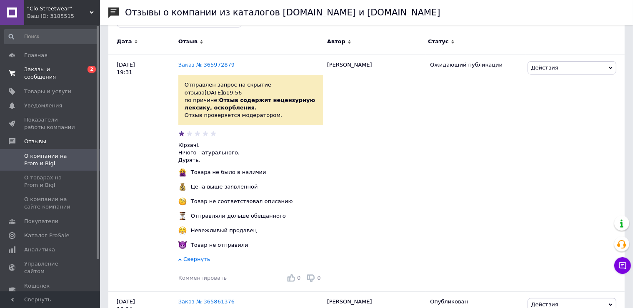
click at [47, 72] on span "Заказы и сообщения" at bounding box center [50, 73] width 53 height 15
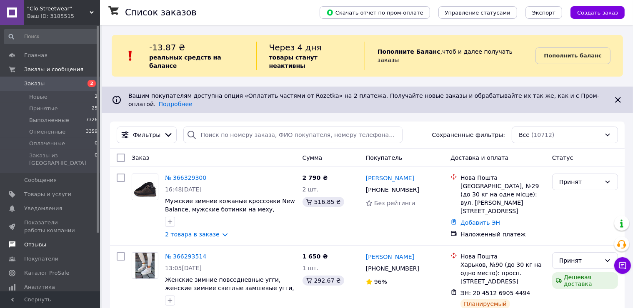
click at [32, 241] on span "Отзывы" at bounding box center [35, 245] width 22 height 8
click at [587, 68] on div "-15.53 ₴ реальных средств на балансе Через 4 дня товары станут неактивны Пополн…" at bounding box center [368, 56] width 512 height 42
click at [614, 64] on div "-15.53 ₴ реальных средств на балансе Через 4 дня товары станут неактивны Пополн…" at bounding box center [368, 56] width 512 height 42
click at [45, 241] on span "Отзывы" at bounding box center [50, 245] width 53 height 8
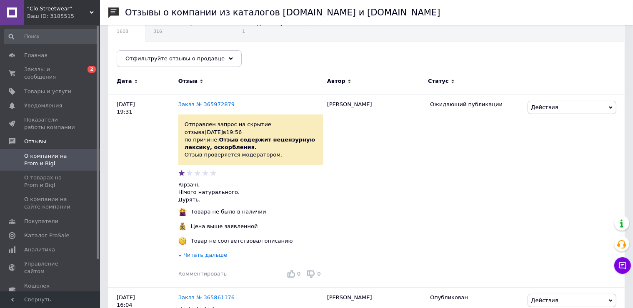
scroll to position [208, 0]
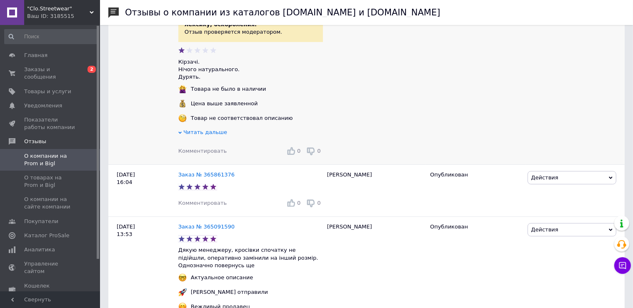
click at [186, 154] on span "Комментировать" at bounding box center [202, 151] width 48 height 6
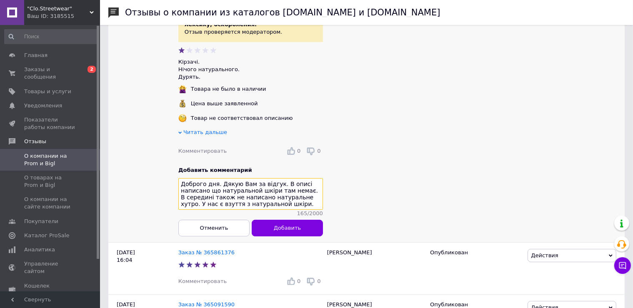
click at [276, 207] on textarea "Доброго дня. Дякую Вам за відгук. В описі написано що натуральной шкіри там нем…" at bounding box center [250, 194] width 145 height 32
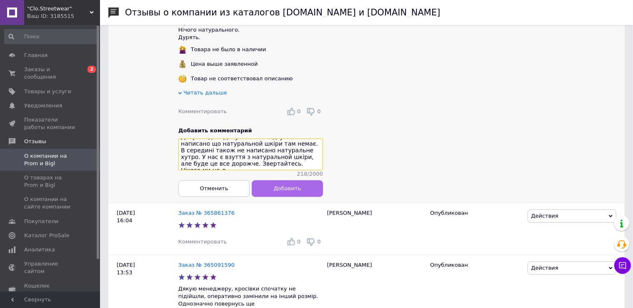
scroll to position [250, 0]
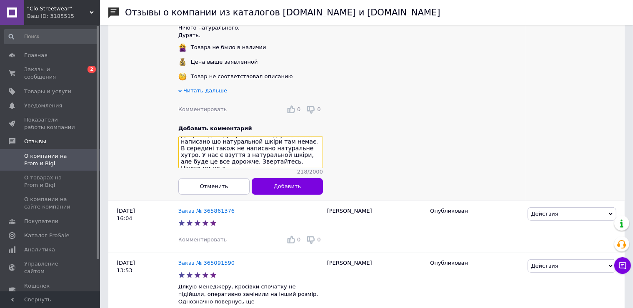
drag, startPoint x: 297, startPoint y: 167, endPoint x: 254, endPoint y: 174, distance: 43.9
click at [254, 174] on div "Доброго дня. Дякую Вам за відгук. В описі написано що натуральной шкіри там нем…" at bounding box center [250, 156] width 145 height 39
paste textarea "уримо"
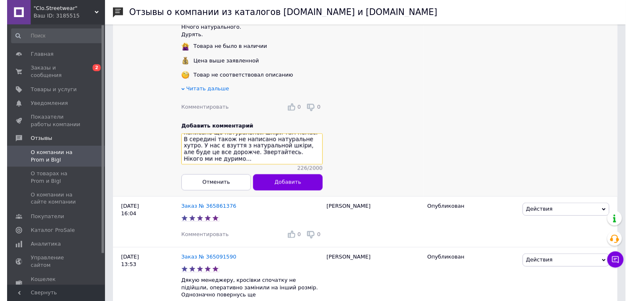
scroll to position [15, 0]
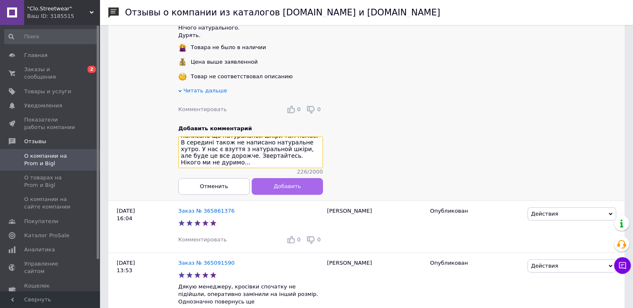
type textarea "Доброго дня. Дякую Вам за відгук. В описі написано що натуральной шкіри там нем…"
click at [286, 188] on span "Добавить" at bounding box center [287, 186] width 27 height 6
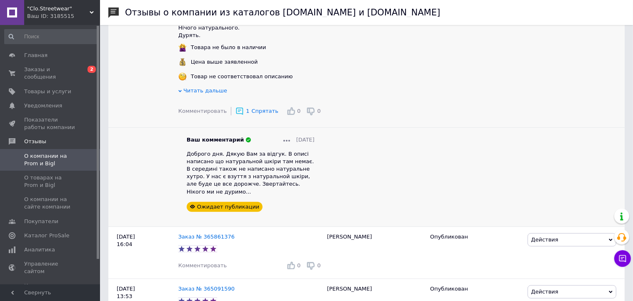
click at [283, 142] on use at bounding box center [286, 141] width 7 height 2
click at [290, 152] on span "Редактировать" at bounding box center [311, 152] width 43 height 6
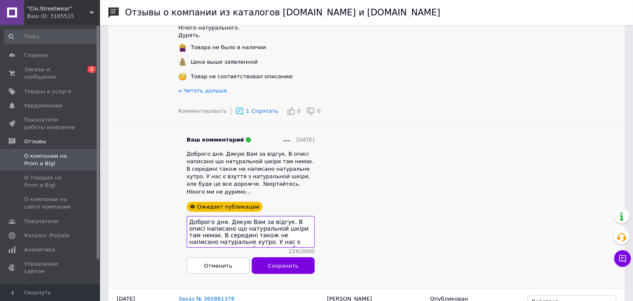
click at [260, 172] on span "Доброго дня. Дякую Вам за відгук. В описі написано що натуральной шкіри там нем…" at bounding box center [251, 173] width 128 height 44
click at [260, 171] on span "Доброго дня. Дякую Вам за відгук. В описі написано що натуральной шкіри там нем…" at bounding box center [251, 173] width 128 height 44
click at [259, 171] on span "Доброго дня. Дякую Вам за відгук. В описі написано що натуральной шкіри там нем…" at bounding box center [251, 173] width 128 height 44
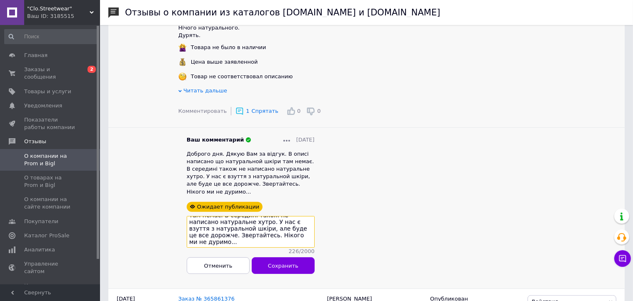
click at [189, 220] on textarea "Доброго дня. Дякую Вам за відгук. В описі написано що натуральной шкіри там нем…" at bounding box center [251, 232] width 128 height 32
click at [238, 217] on textarea "Доброго дня. Дякую Вам за відгук. В описі написано що натуральной шкіри там нем…" at bounding box center [251, 232] width 128 height 32
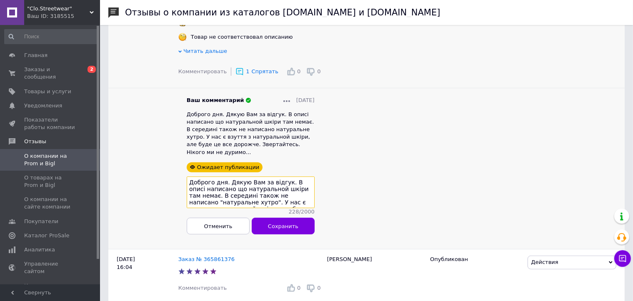
scroll to position [292, 0]
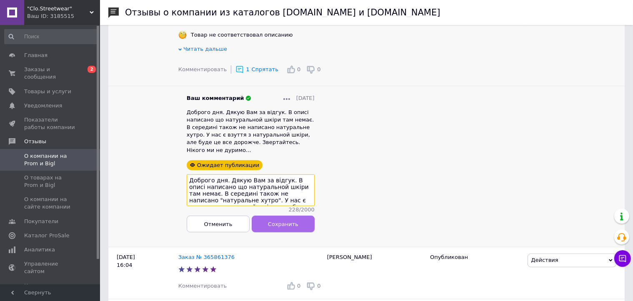
type textarea "Доброго дня. Дякую Вам за відгук. В описі написано що натуральной шкіри там нем…"
click at [279, 222] on span "Сохранить" at bounding box center [283, 224] width 30 height 6
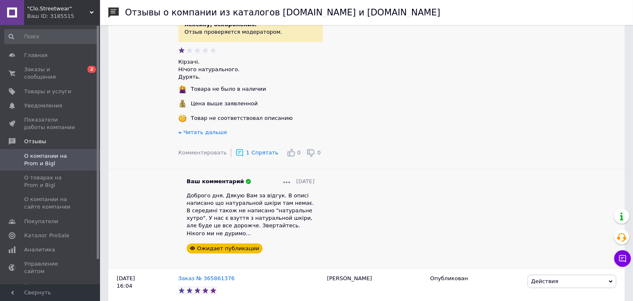
scroll to position [125, 0]
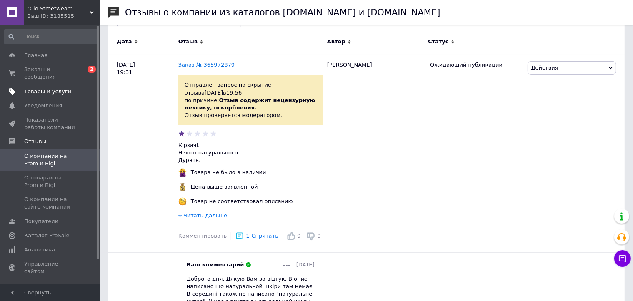
click at [39, 85] on link "Товары и услуги" at bounding box center [51, 92] width 103 height 14
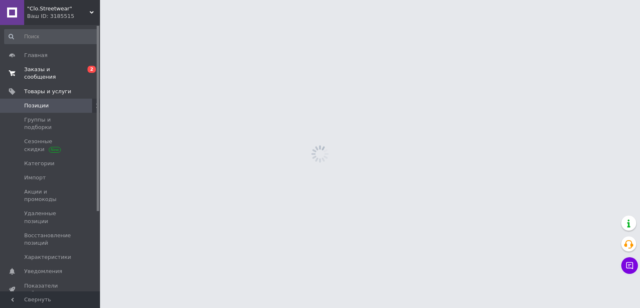
click at [40, 73] on span "Заказы и сообщения" at bounding box center [50, 73] width 53 height 15
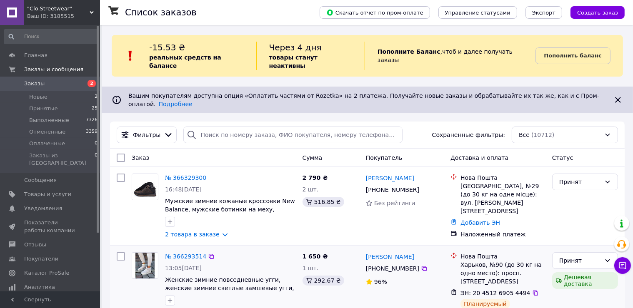
click at [614, 273] on div "Дешевая доставка" at bounding box center [585, 281] width 66 height 17
click at [616, 266] on button "Чат с покупателем" at bounding box center [622, 266] width 17 height 17
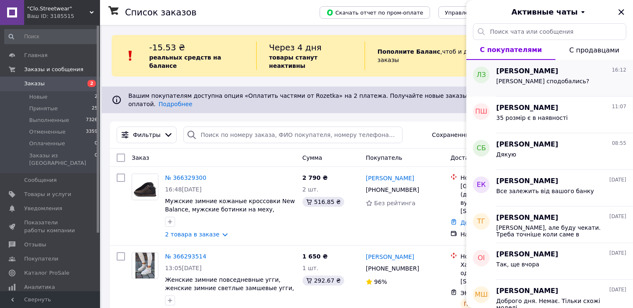
click at [535, 80] on span "[PERSON_NAME] сподобались?" at bounding box center [543, 81] width 93 height 7
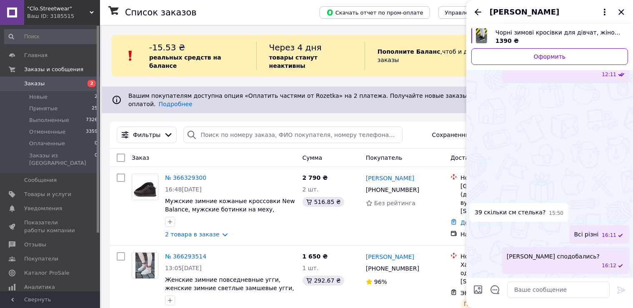
scroll to position [1422, 0]
drag, startPoint x: 623, startPoint y: 13, endPoint x: 584, endPoint y: 3, distance: 40.8
click at [623, 13] on icon "Закрыть" at bounding box center [621, 11] width 5 height 5
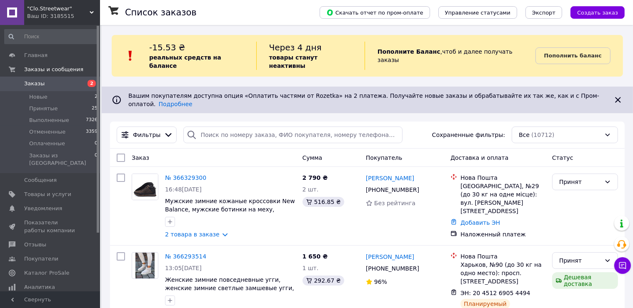
click at [55, 18] on div "Ваш ID: 3185515" at bounding box center [63, 17] width 73 height 8
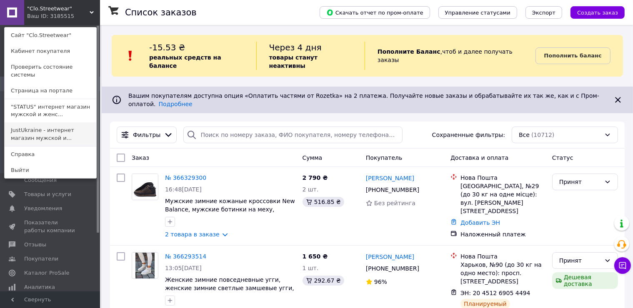
click at [52, 123] on link "JustUkraine - интернет магазин мужской и..." at bounding box center [51, 134] width 92 height 23
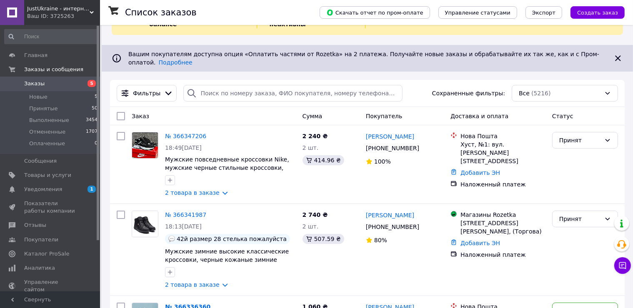
scroll to position [83, 0]
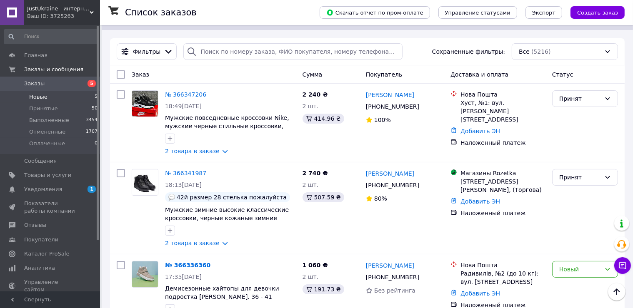
click at [61, 93] on li "Новые 5" at bounding box center [51, 97] width 103 height 12
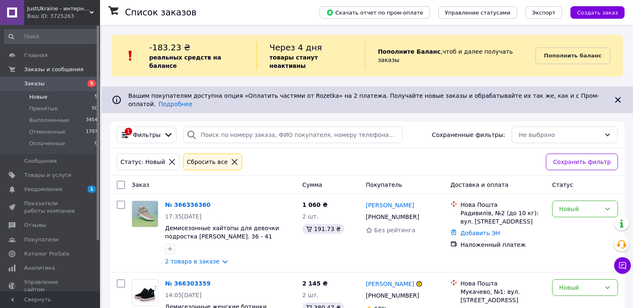
click at [52, 16] on div "Ваш ID: 3725263" at bounding box center [63, 17] width 73 height 8
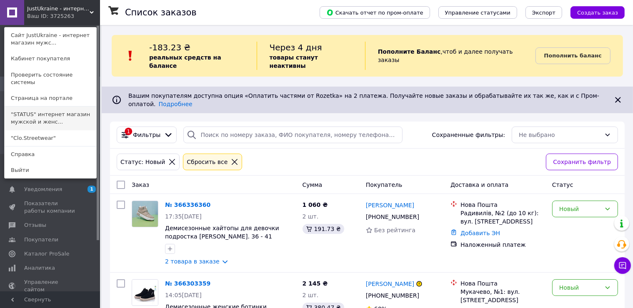
click at [49, 110] on link ""STATUS" интернет магазин мужской и женс..." at bounding box center [51, 118] width 92 height 23
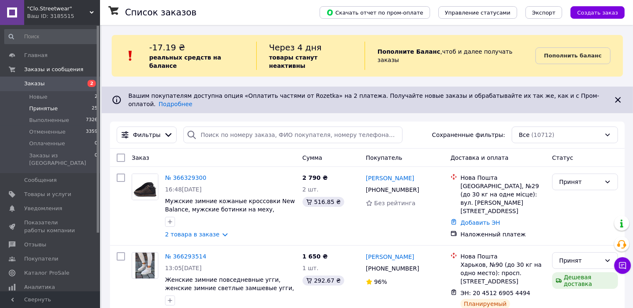
click at [72, 111] on li "Принятые 25" at bounding box center [51, 109] width 103 height 12
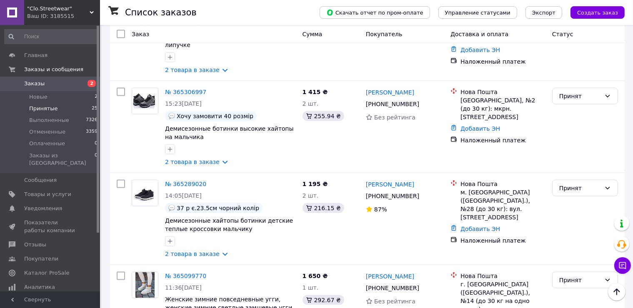
scroll to position [1204, 0]
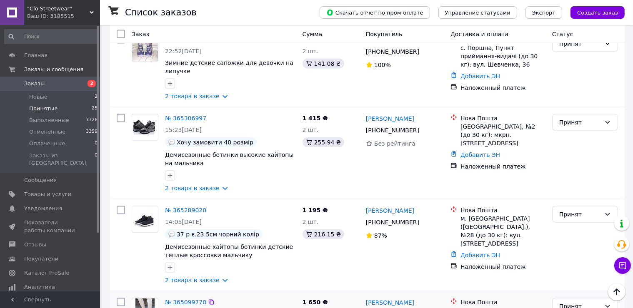
drag, startPoint x: 629, startPoint y: 160, endPoint x: 614, endPoint y: 158, distance: 14.3
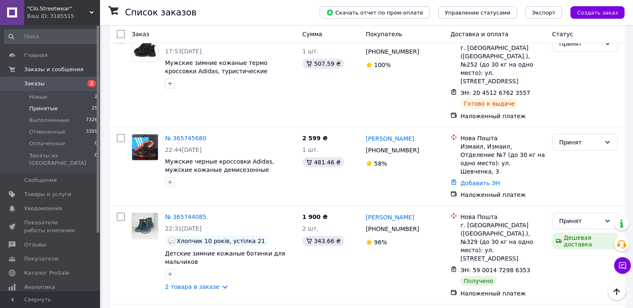
scroll to position [745, 0]
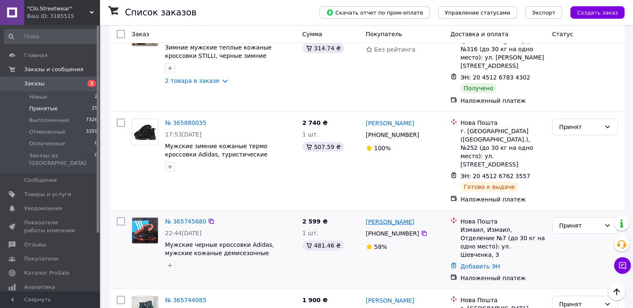
drag, startPoint x: 428, startPoint y: 158, endPoint x: 397, endPoint y: 159, distance: 30.9
click at [397, 217] on div "Александр Лиман" at bounding box center [405, 222] width 80 height 10
copy link "Лиман"
click at [192, 218] on link "№ 365745680" at bounding box center [185, 221] width 41 height 7
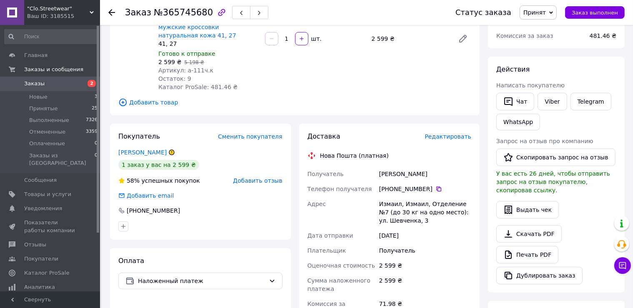
scroll to position [308, 0]
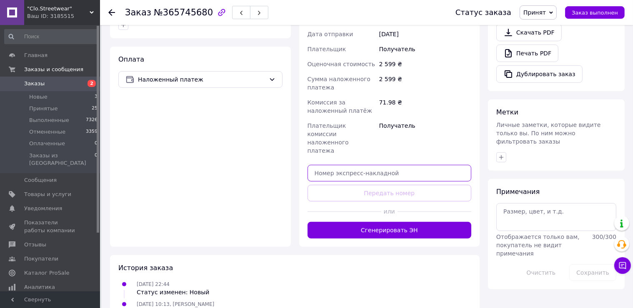
click at [321, 165] on input "text" at bounding box center [390, 173] width 164 height 17
paste input "20451266824698"
type input "20451266824698"
click at [326, 160] on div "Доставка Редактировать Нова Пошта (платная) Получатель Лиман Александр Телефон …" at bounding box center [390, 84] width 164 height 308
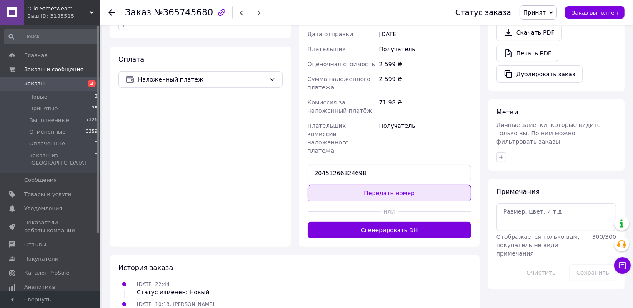
click at [363, 185] on button "Передать номер" at bounding box center [390, 193] width 164 height 17
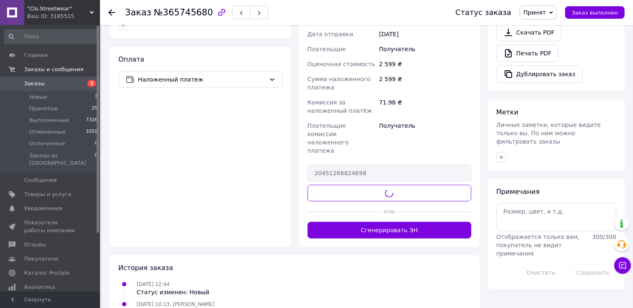
scroll to position [280, 0]
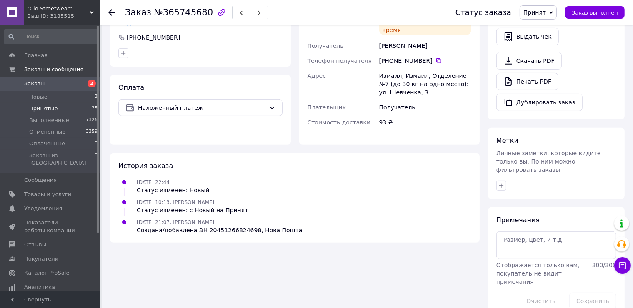
click at [50, 105] on span "Принятые" at bounding box center [43, 109] width 29 height 8
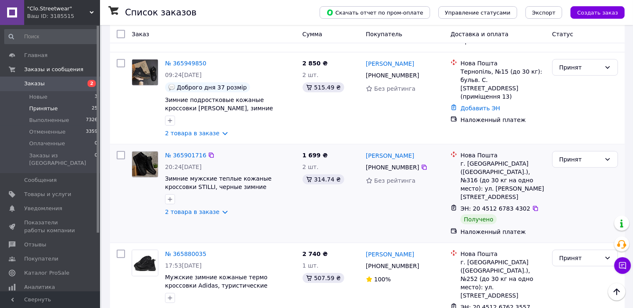
scroll to position [612, 0]
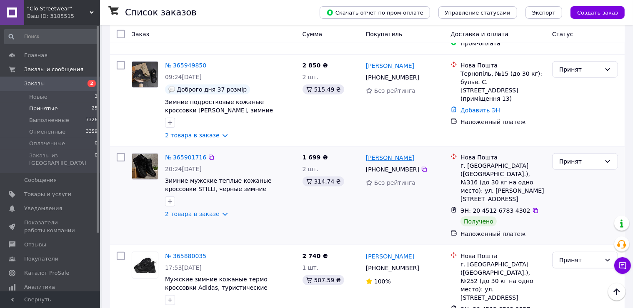
drag, startPoint x: 425, startPoint y: 127, endPoint x: 386, endPoint y: 125, distance: 38.8
click at [386, 153] on div "Виктор Хоменко" at bounding box center [405, 158] width 80 height 10
copy link "Хоменко"
click at [601, 157] on div "Принят" at bounding box center [580, 161] width 42 height 9
click at [584, 140] on li "Выполнен" at bounding box center [585, 144] width 65 height 15
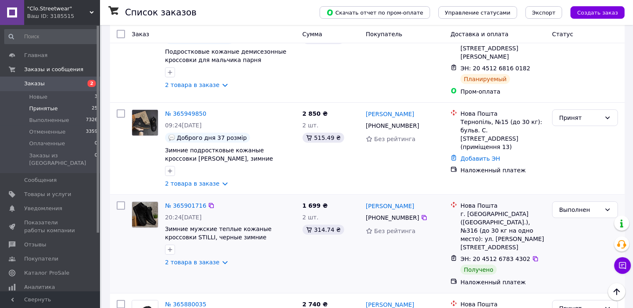
scroll to position [529, 0]
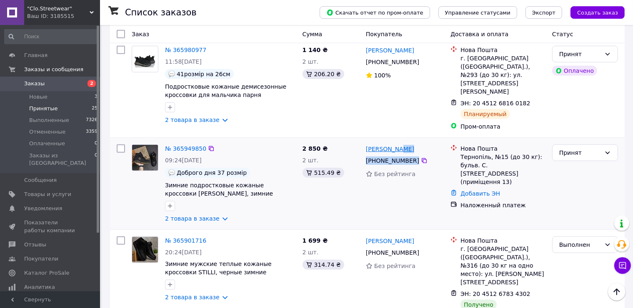
drag, startPoint x: 429, startPoint y: 119, endPoint x: 396, endPoint y: 117, distance: 33.0
click at [396, 141] on div "Оксана Капець +380 67 294 49 20 Без рейтинга" at bounding box center [405, 183] width 85 height 85
click at [415, 144] on div "Оксана Капець" at bounding box center [405, 149] width 80 height 10
drag, startPoint x: 414, startPoint y: 113, endPoint x: 387, endPoint y: 113, distance: 26.7
click at [387, 144] on div "Оксана Капець" at bounding box center [405, 149] width 80 height 10
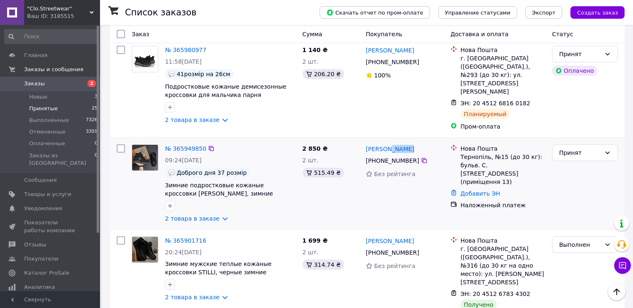
copy link "Капець"
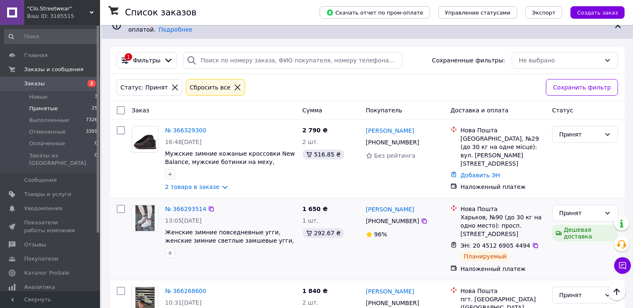
scroll to position [70, 0]
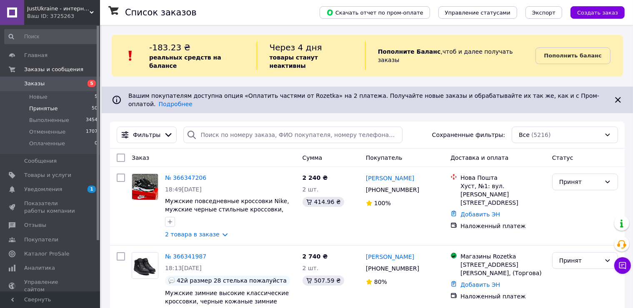
click at [45, 110] on span "Принятые" at bounding box center [43, 109] width 29 height 8
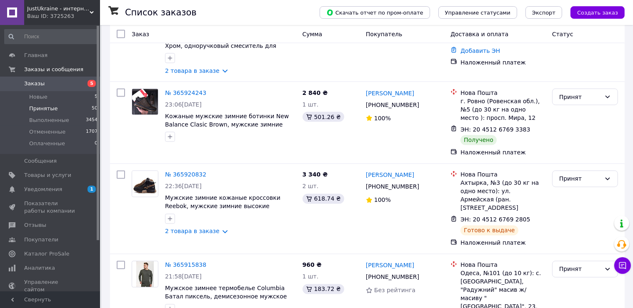
scroll to position [1624, 0]
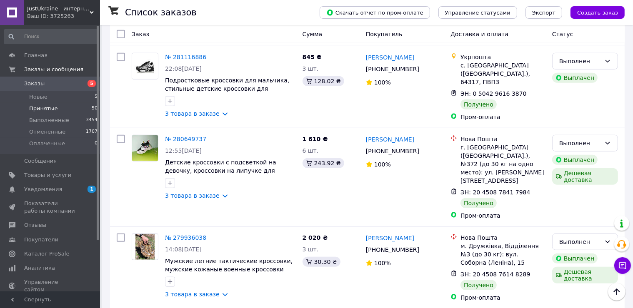
scroll to position [714, 0]
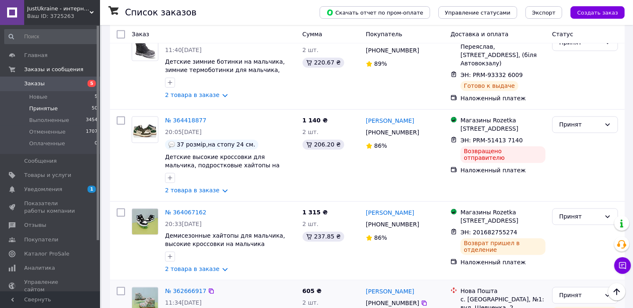
scroll to position [1662, 0]
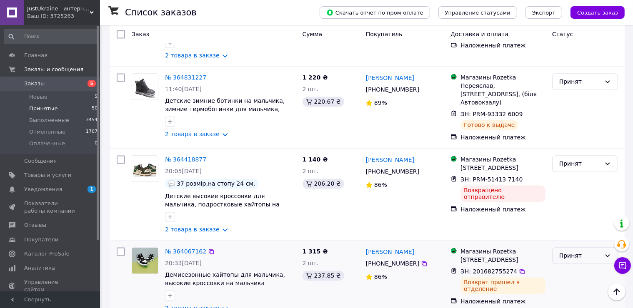
click at [569, 251] on div "Принят" at bounding box center [580, 255] width 42 height 9
click at [565, 202] on li "Отменен" at bounding box center [585, 204] width 65 height 15
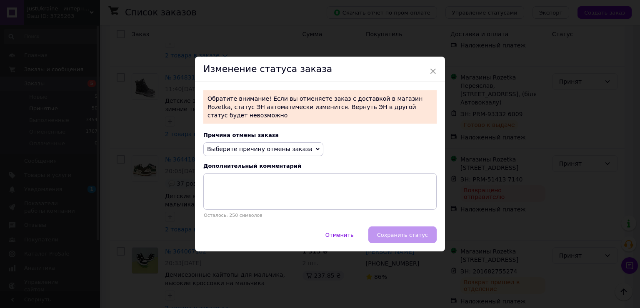
click at [289, 146] on span "Выберите причину отмены заказа" at bounding box center [259, 149] width 105 height 7
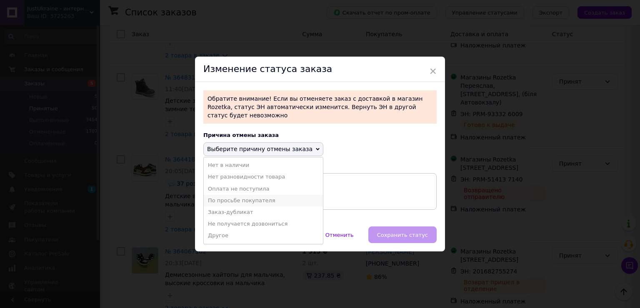
click at [276, 195] on li "По просьбе покупателя" at bounding box center [263, 201] width 119 height 12
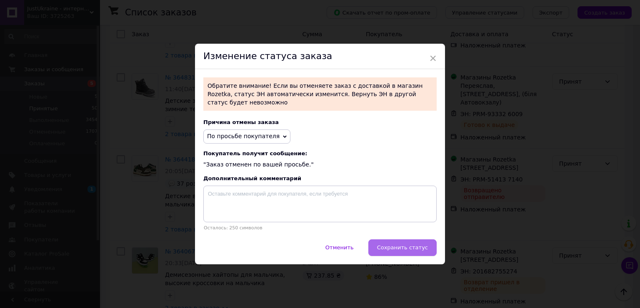
click at [402, 246] on span "Сохранить статус" at bounding box center [402, 248] width 51 height 6
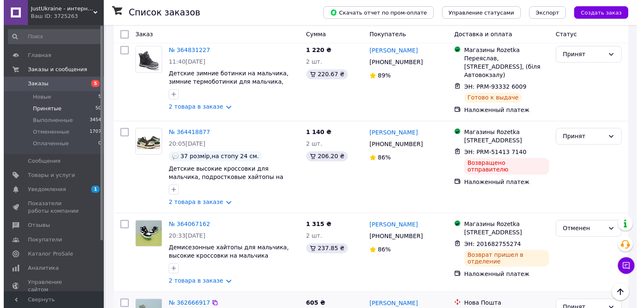
scroll to position [1703, 0]
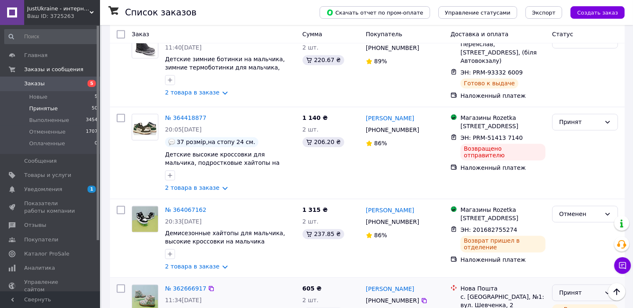
click at [567, 288] on div "Принят" at bounding box center [580, 292] width 42 height 9
click at [563, 246] on li "Отменен" at bounding box center [585, 242] width 65 height 15
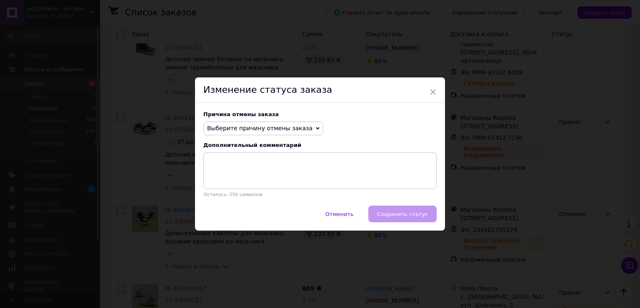
click at [257, 128] on span "Выберите причину отмены заказа" at bounding box center [259, 128] width 105 height 7
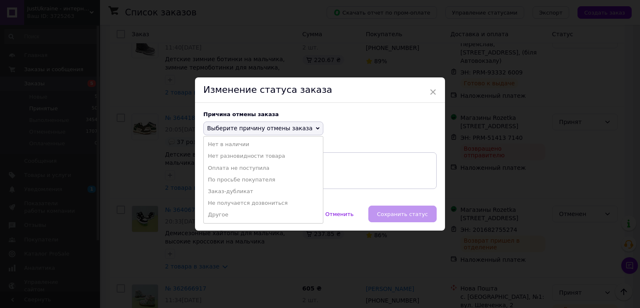
click at [259, 177] on li "По просьбе покупателя" at bounding box center [263, 180] width 119 height 12
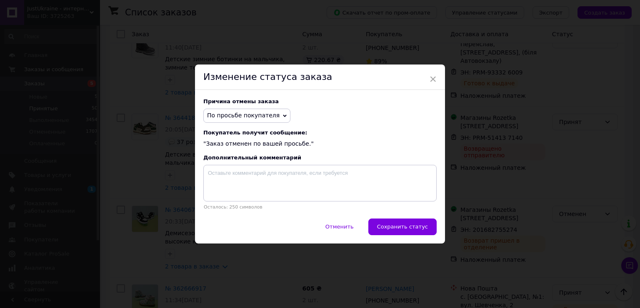
click at [401, 218] on div "Причина отмены заказа По просьбе покупателя Нет в наличии Нет разновидности тов…" at bounding box center [320, 154] width 250 height 128
click at [404, 223] on button "Сохранить статус" at bounding box center [403, 227] width 68 height 17
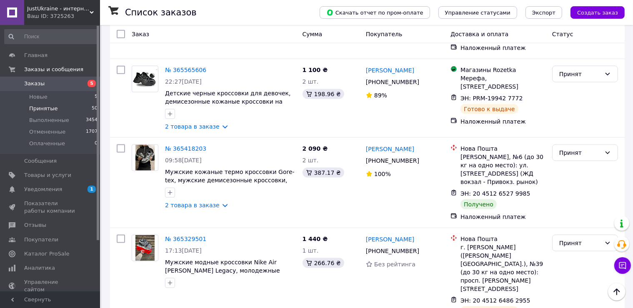
scroll to position [1103, 0]
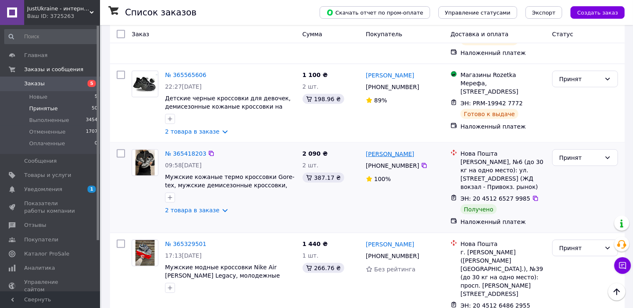
drag, startPoint x: 424, startPoint y: 87, endPoint x: 389, endPoint y: 89, distance: 35.1
click at [389, 149] on div "Максим Давидюк" at bounding box center [405, 154] width 80 height 10
copy link "Давидюк"
click at [563, 150] on div "Принят" at bounding box center [585, 158] width 66 height 17
click at [566, 105] on li "Выполнен" at bounding box center [585, 107] width 65 height 15
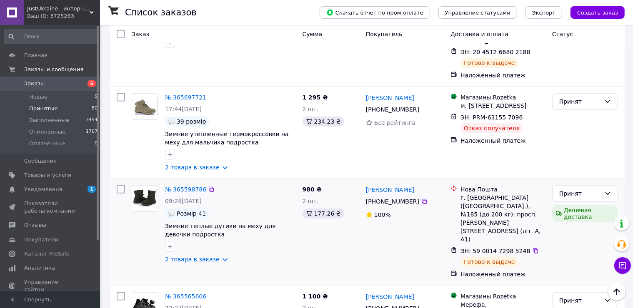
scroll to position [811, 0]
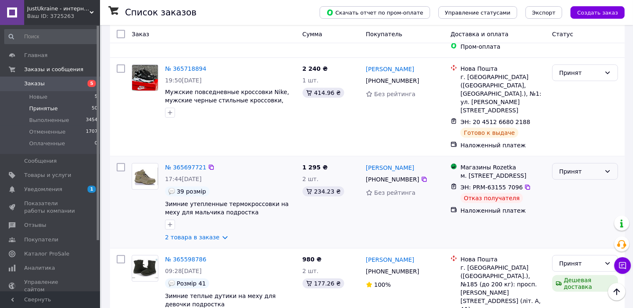
click at [582, 163] on div "Принят" at bounding box center [585, 171] width 66 height 17
click at [579, 150] on li "Отменен" at bounding box center [585, 148] width 65 height 15
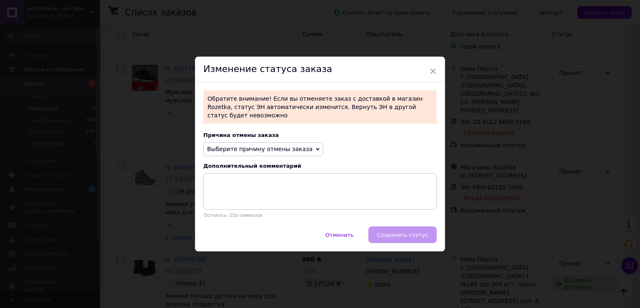
click at [268, 138] on div "Причина отмены заказа Выберите причину отмены заказа Нет в наличии Нет разновид…" at bounding box center [320, 175] width 250 height 103
click at [267, 146] on span "Выберите причину отмены заказа" at bounding box center [259, 149] width 105 height 7
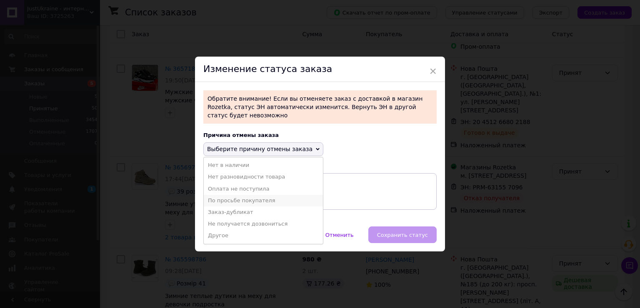
click at [260, 195] on li "По просьбе покупателя" at bounding box center [263, 201] width 119 height 12
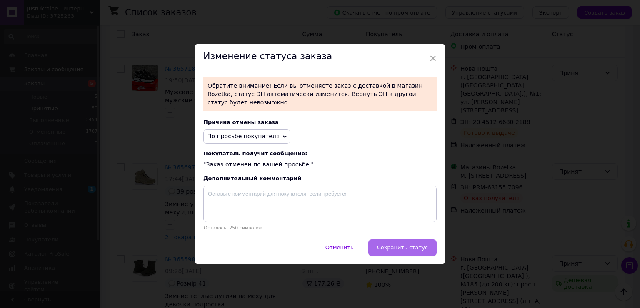
click at [418, 245] on span "Сохранить статус" at bounding box center [402, 248] width 51 height 6
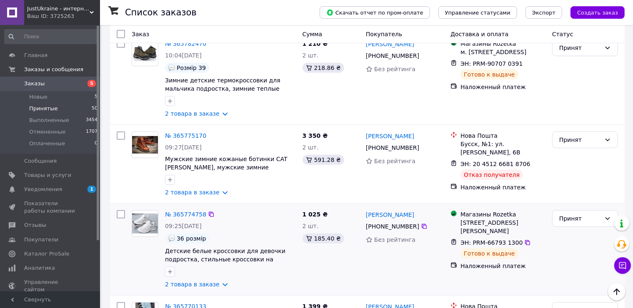
scroll to position [353, 0]
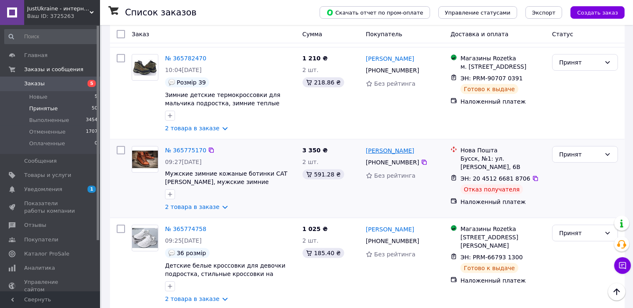
drag, startPoint x: 427, startPoint y: 121, endPoint x: 399, endPoint y: 121, distance: 27.5
click at [399, 145] on div "Володимир Шикула" at bounding box center [405, 150] width 80 height 10
copy link "Шикула"
click at [582, 150] on div "Принят" at bounding box center [580, 154] width 42 height 9
click at [575, 160] on li "Отменен" at bounding box center [585, 160] width 65 height 15
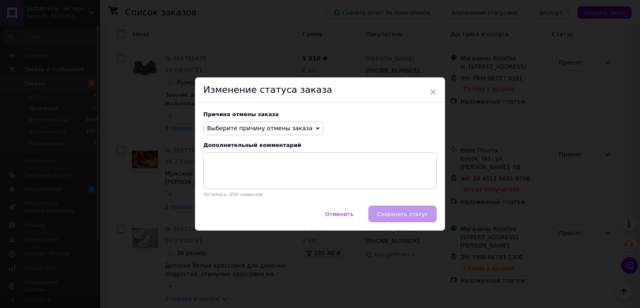
click at [298, 127] on span "Выберите причину отмены заказа" at bounding box center [263, 129] width 120 height 14
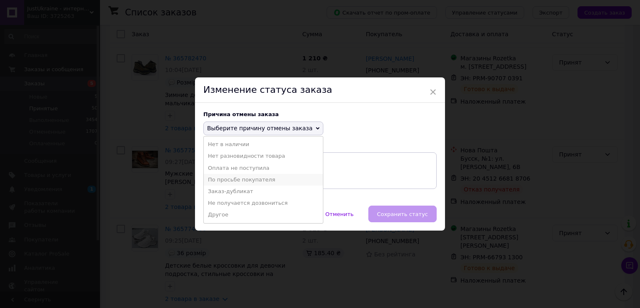
click at [277, 178] on li "По просьбе покупателя" at bounding box center [263, 180] width 119 height 12
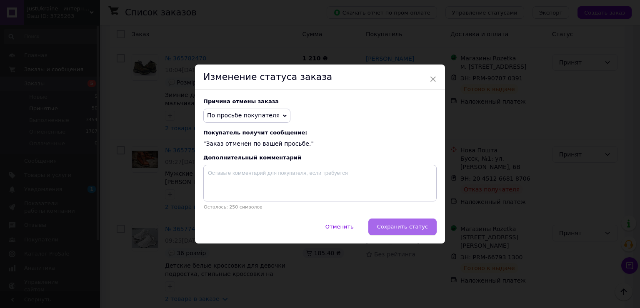
click at [394, 223] on button "Сохранить статус" at bounding box center [403, 227] width 68 height 17
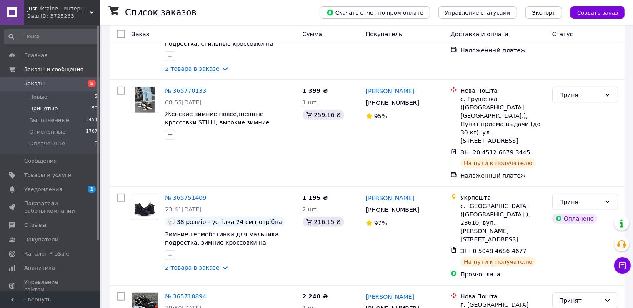
scroll to position [1698, 0]
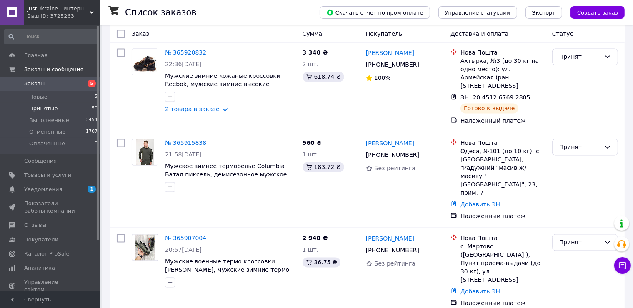
scroll to position [1624, 0]
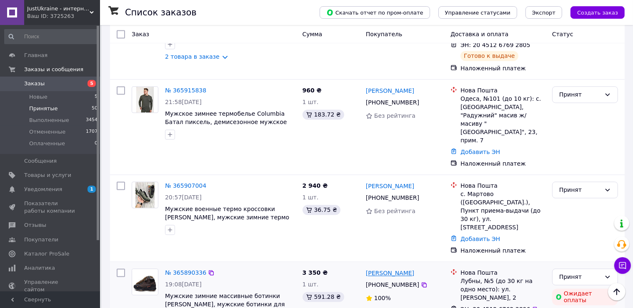
drag, startPoint x: 432, startPoint y: 208, endPoint x: 386, endPoint y: 205, distance: 46.4
click at [386, 268] on div "Виктор Кобыльченко" at bounding box center [405, 273] width 80 height 10
copy link "Кобыльченко"
click at [586, 273] on div "Принят" at bounding box center [580, 277] width 42 height 9
drag, startPoint x: 579, startPoint y: 222, endPoint x: 575, endPoint y: 216, distance: 6.6
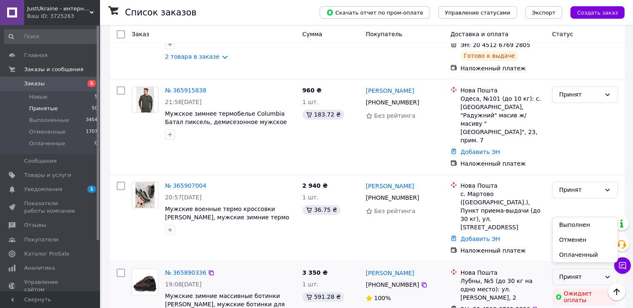
click at [579, 223] on li "Выполнен" at bounding box center [585, 225] width 65 height 15
drag, startPoint x: 421, startPoint y: 136, endPoint x: 389, endPoint y: 133, distance: 32.6
click at [389, 181] on div "Виктор Половенко" at bounding box center [405, 186] width 80 height 10
copy link "Половенко"
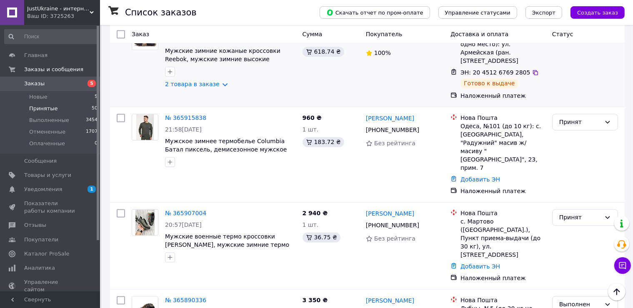
scroll to position [1582, 0]
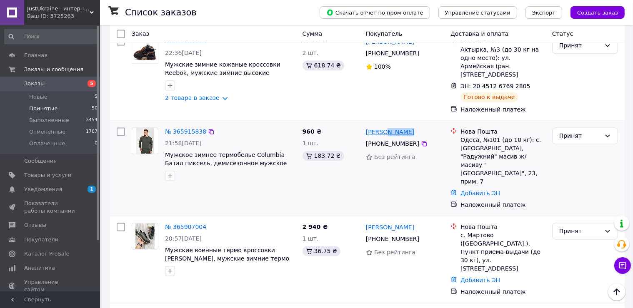
drag, startPoint x: 414, startPoint y: 103, endPoint x: 382, endPoint y: 102, distance: 31.3
click at [382, 127] on div "Ірина Пислару" at bounding box center [405, 132] width 80 height 10
copy link "Пислару"
click at [574, 128] on div "Принят" at bounding box center [585, 136] width 66 height 17
click at [575, 123] on li "Выполнен" at bounding box center [585, 125] width 65 height 15
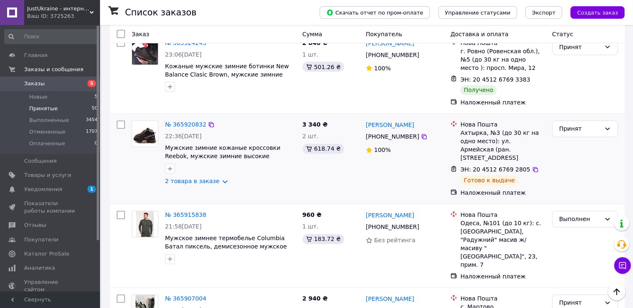
scroll to position [1457, 0]
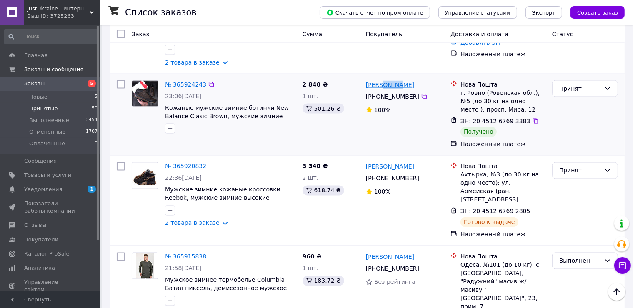
drag, startPoint x: 410, startPoint y: 63, endPoint x: 380, endPoint y: 67, distance: 29.8
click at [381, 80] on div "Юлія Целюк" at bounding box center [405, 85] width 80 height 10
copy link "Целюк"
click at [575, 84] on div "Принят" at bounding box center [580, 88] width 42 height 9
drag, startPoint x: 575, startPoint y: 78, endPoint x: 562, endPoint y: 76, distance: 13.1
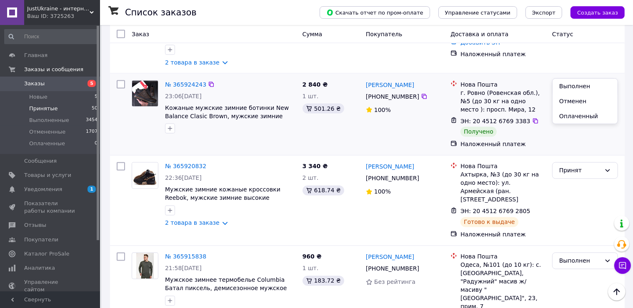
click at [574, 83] on li "Выполнен" at bounding box center [585, 86] width 65 height 15
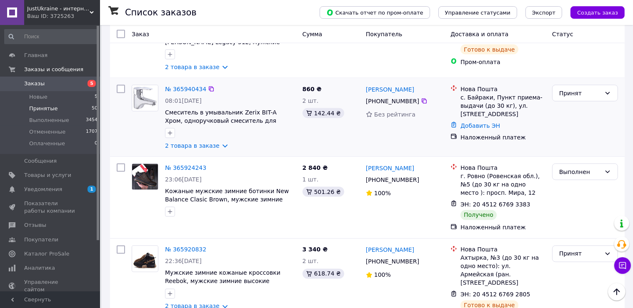
scroll to position [1332, 0]
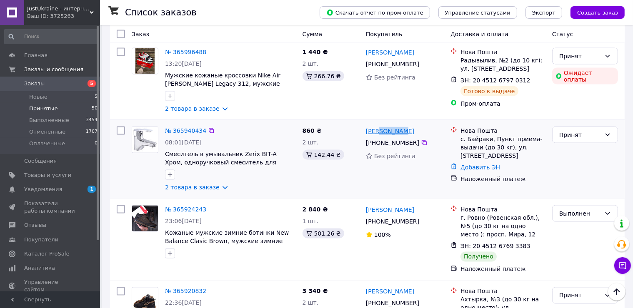
drag, startPoint x: 412, startPoint y: 114, endPoint x: 382, endPoint y: 113, distance: 30.0
click at [382, 126] on div "Юра Никитин" at bounding box center [405, 131] width 80 height 10
copy link "Никитин"
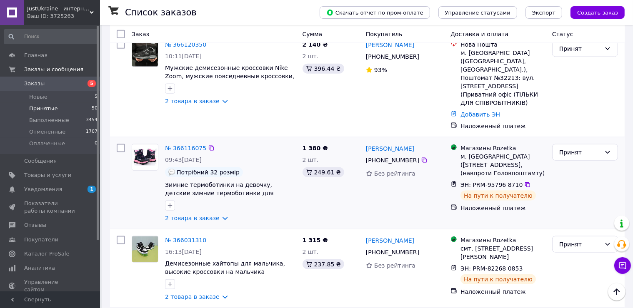
scroll to position [999, 0]
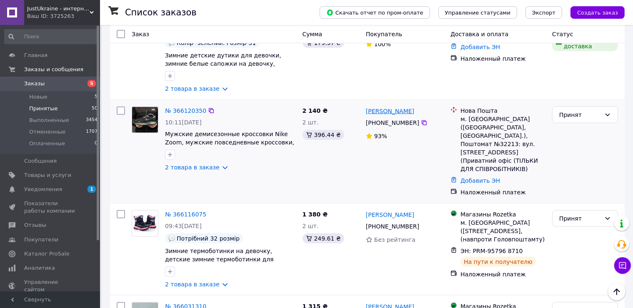
drag, startPoint x: 430, startPoint y: 107, endPoint x: 397, endPoint y: 105, distance: 33.4
click at [397, 106] on div "Олександр Одарич" at bounding box center [405, 111] width 80 height 10
copy link "Одарич"
click at [188, 108] on link "№ 366120350" at bounding box center [185, 111] width 41 height 7
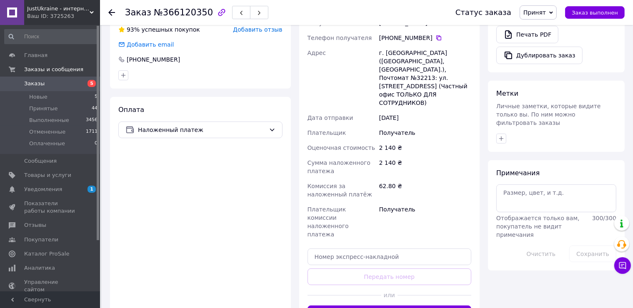
scroll to position [394, 0]
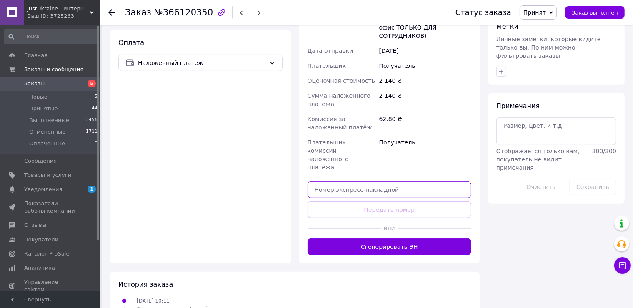
click at [347, 182] on input "text" at bounding box center [390, 190] width 164 height 17
paste input "20451268557037"
type input "20451268557037"
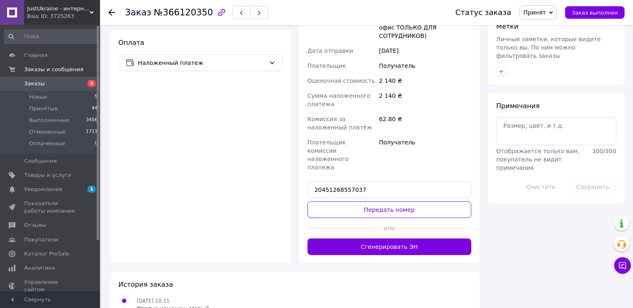
click at [341, 202] on button "Передать номер" at bounding box center [390, 210] width 164 height 17
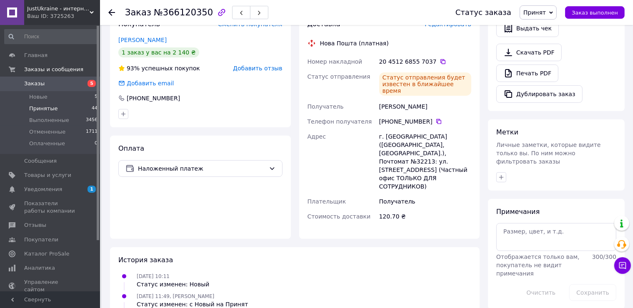
scroll to position [295, 0]
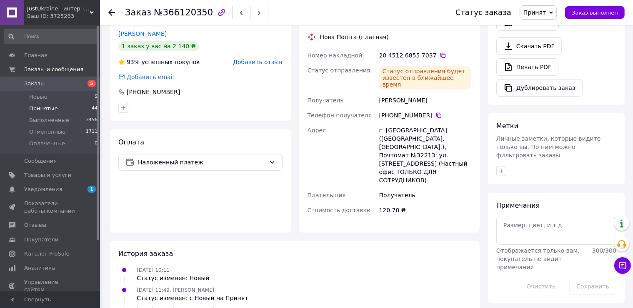
click at [25, 110] on li "Принятые 44" at bounding box center [51, 109] width 103 height 12
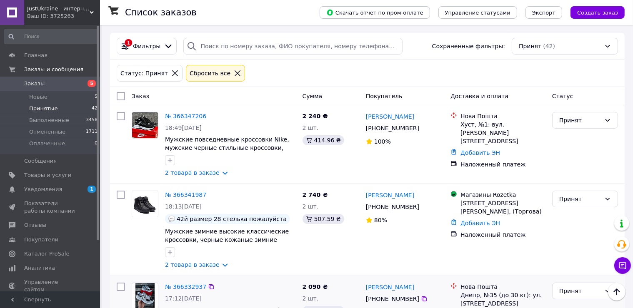
scroll to position [83, 0]
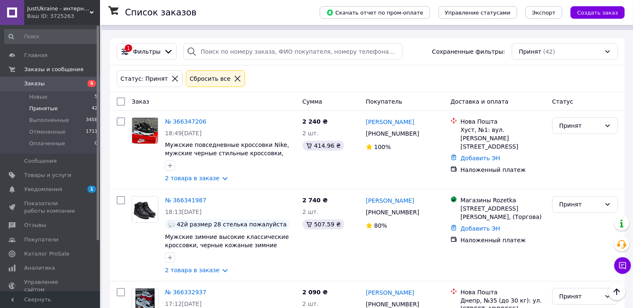
click at [41, 14] on div "Ваш ID: 3725263" at bounding box center [63, 17] width 73 height 8
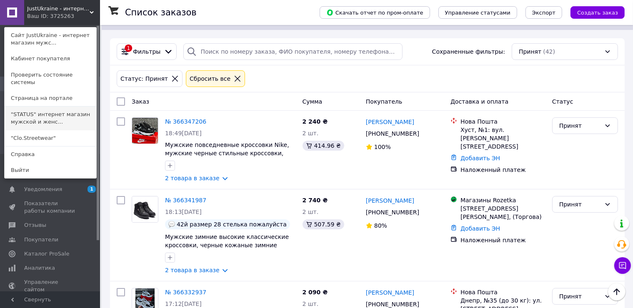
click at [42, 107] on link ""STATUS" интернет магазин мужской и женс..." at bounding box center [51, 118] width 92 height 23
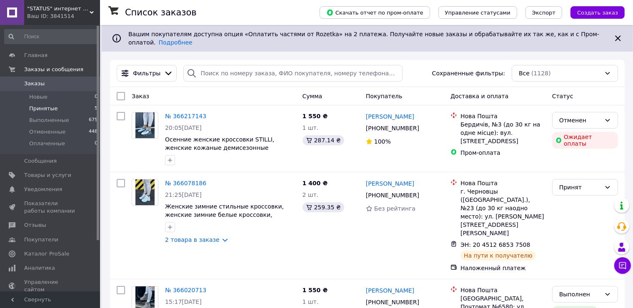
click at [54, 109] on li "Принятые 5" at bounding box center [51, 109] width 103 height 12
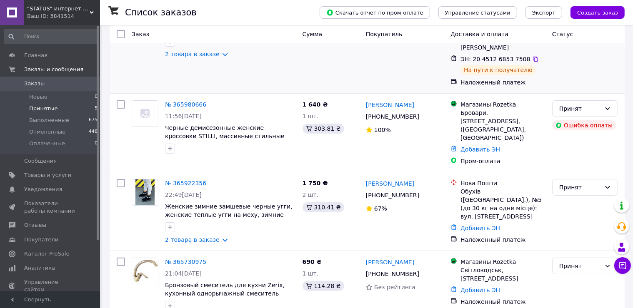
scroll to position [196, 0]
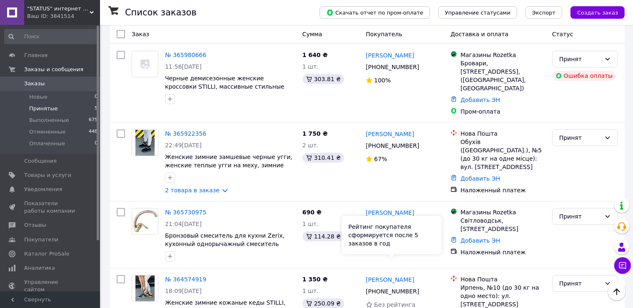
click at [426, 241] on div "Рейтинг покупателя сформируется после 5 заказов в год" at bounding box center [392, 235] width 100 height 38
click at [567, 279] on div "Принят" at bounding box center [580, 283] width 42 height 9
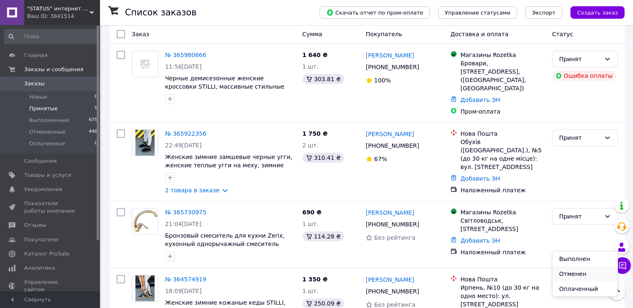
click at [572, 272] on li "Отменен" at bounding box center [585, 274] width 65 height 15
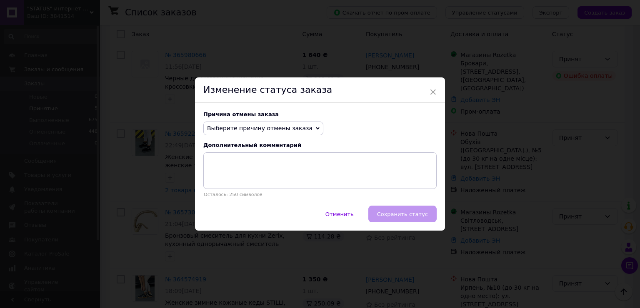
click at [247, 134] on span "Выберите причину отмены заказа" at bounding box center [263, 129] width 120 height 14
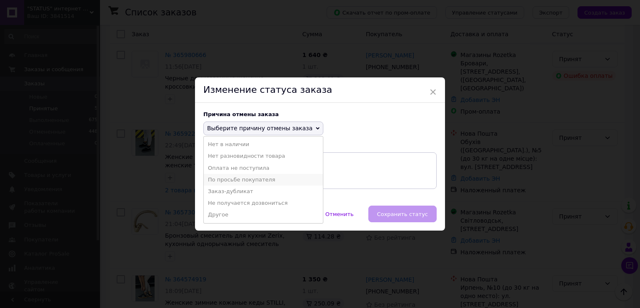
click at [249, 177] on li "По просьбе покупателя" at bounding box center [263, 180] width 119 height 12
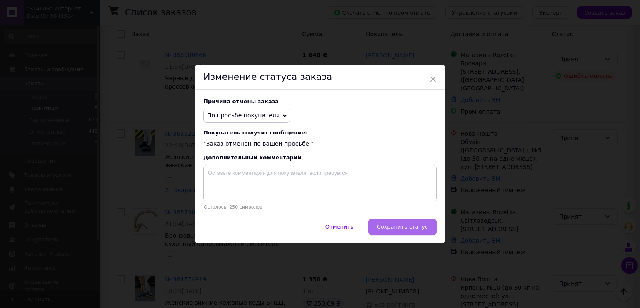
click at [411, 228] on span "Сохранить статус" at bounding box center [402, 227] width 51 height 6
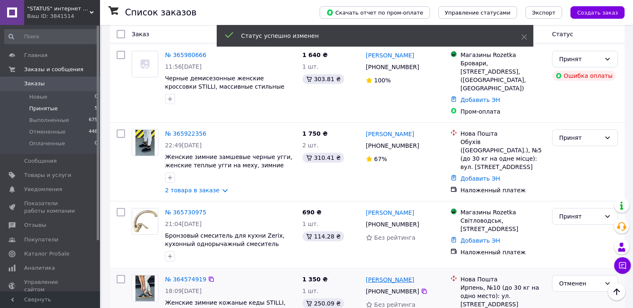
drag, startPoint x: 430, startPoint y: 242, endPoint x: 384, endPoint y: 237, distance: 46.1
click at [384, 275] on div "[PERSON_NAME]" at bounding box center [405, 280] width 80 height 10
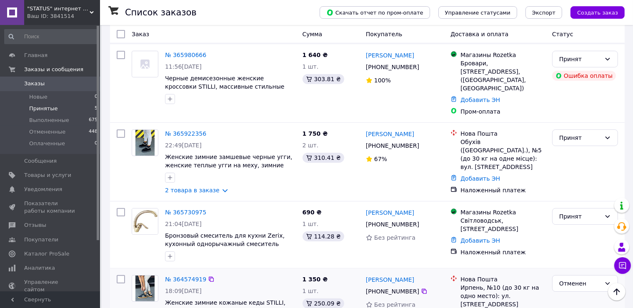
copy link "[PERSON_NAME]"
drag, startPoint x: 426, startPoint y: 171, endPoint x: 394, endPoint y: 171, distance: 32.9
click at [394, 208] on div "[PERSON_NAME]" at bounding box center [405, 213] width 80 height 10
copy link "[PERSON_NAME]"
click at [564, 212] on div "Принят" at bounding box center [580, 216] width 42 height 9
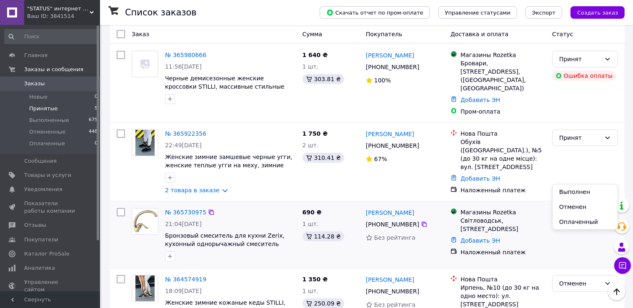
drag, startPoint x: 570, startPoint y: 188, endPoint x: 567, endPoint y: 182, distance: 7.7
click at [570, 188] on li "Выполнен" at bounding box center [585, 192] width 65 height 15
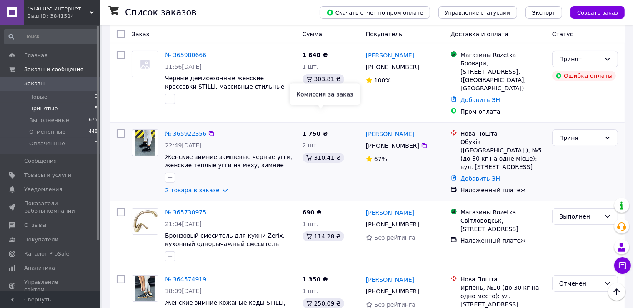
scroll to position [112, 0]
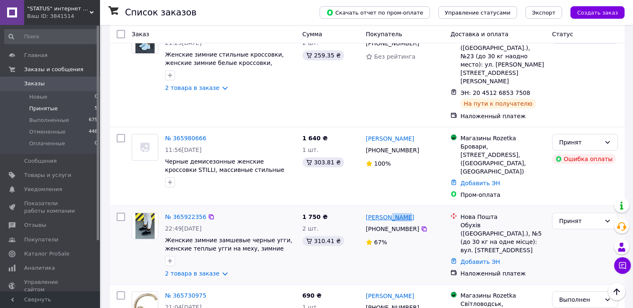
drag, startPoint x: 413, startPoint y: 173, endPoint x: 387, endPoint y: 175, distance: 25.5
click at [387, 212] on div "[PERSON_NAME]" at bounding box center [405, 217] width 80 height 10
copy link "[PERSON_NAME]"
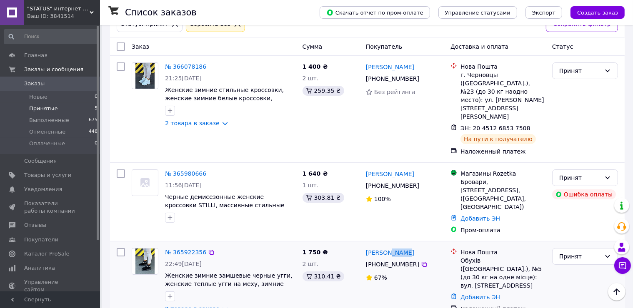
scroll to position [29, 0]
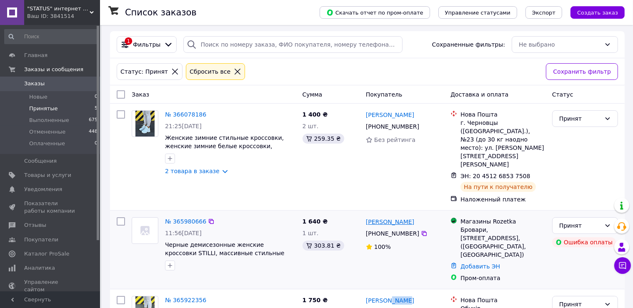
drag, startPoint x: 426, startPoint y: 194, endPoint x: 380, endPoint y: 190, distance: 45.6
click at [380, 217] on div "[PERSON_NAME]" at bounding box center [405, 222] width 80 height 10
